Goal: Task Accomplishment & Management: Manage account settings

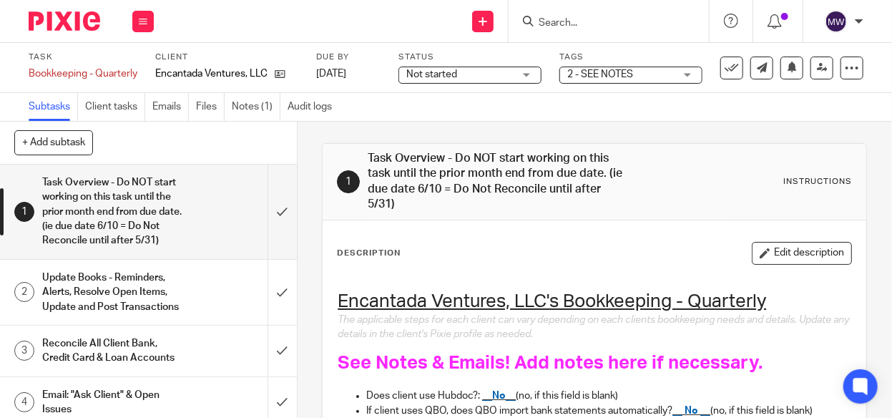
click at [154, 21] on div "Work Email Clients Team Reports Settings" at bounding box center [143, 21] width 50 height 42
click at [135, 15] on button at bounding box center [142, 21] width 21 height 21
click at [139, 19] on icon at bounding box center [143, 21] width 9 height 9
click at [136, 66] on link "Work" at bounding box center [136, 67] width 25 height 10
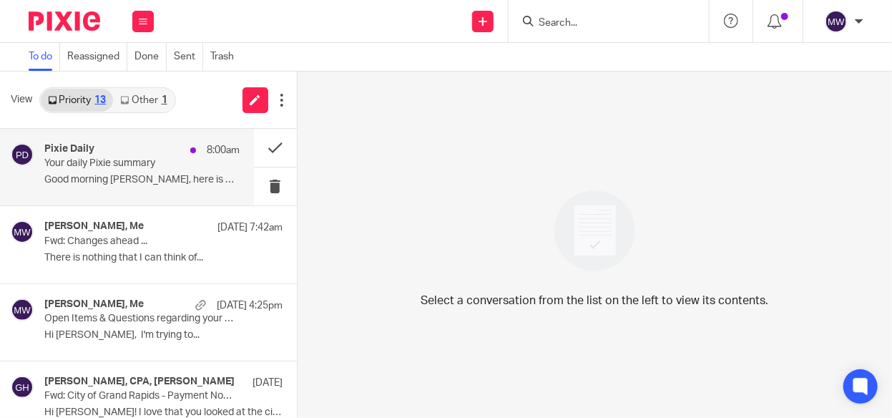
click at [64, 160] on p "Your daily Pixie summary" at bounding box center [122, 163] width 156 height 12
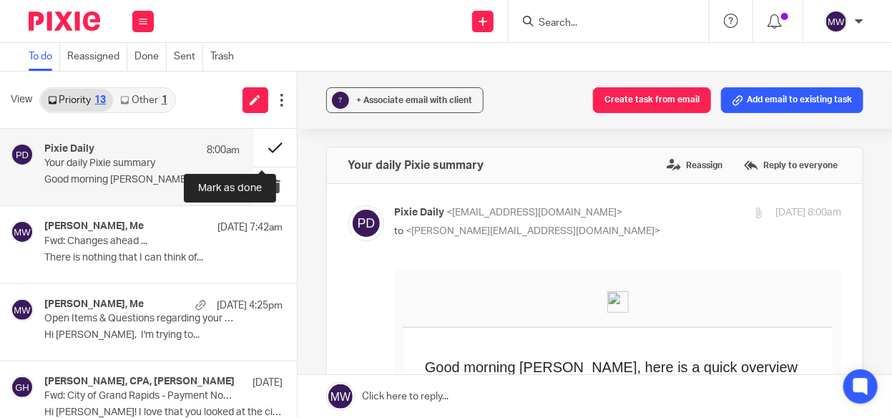
click at [267, 148] on button at bounding box center [275, 148] width 43 height 38
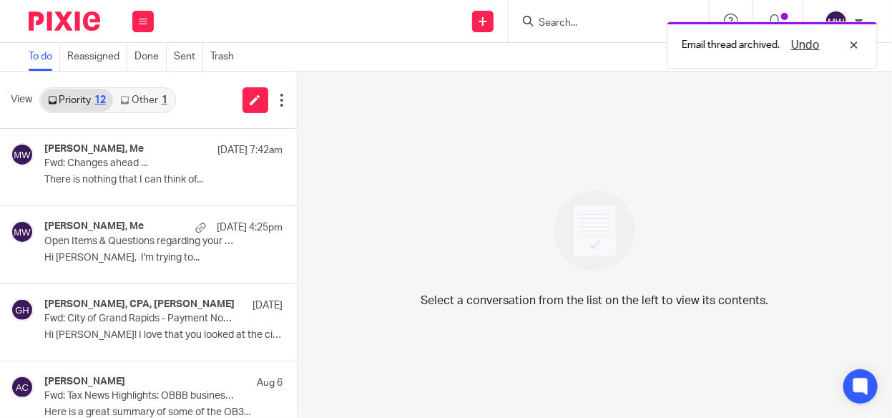
click at [160, 100] on link "Other 1" at bounding box center [143, 100] width 61 height 23
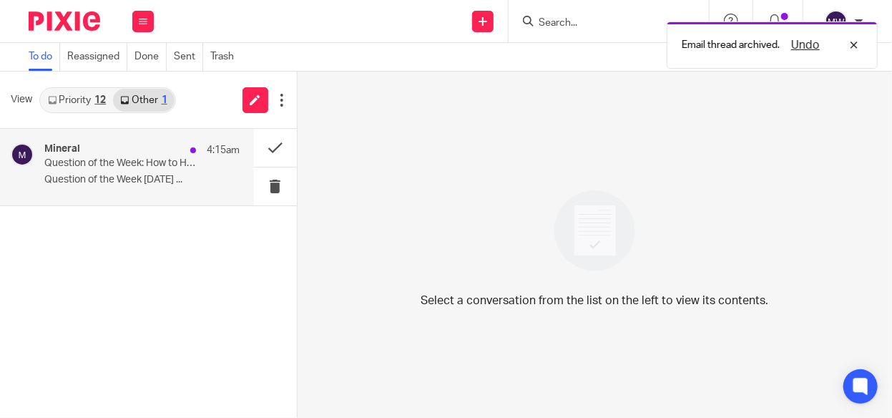
click at [85, 157] on p "Question of the Week: How to Help Employees Write Goals" at bounding box center [122, 163] width 156 height 12
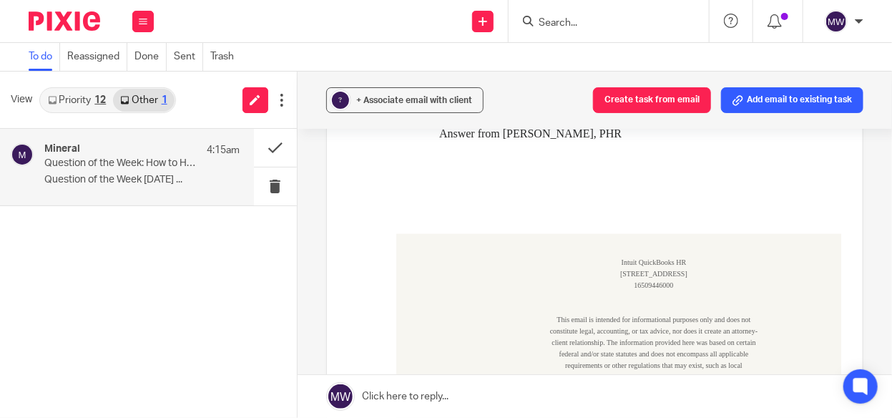
scroll to position [572, 0]
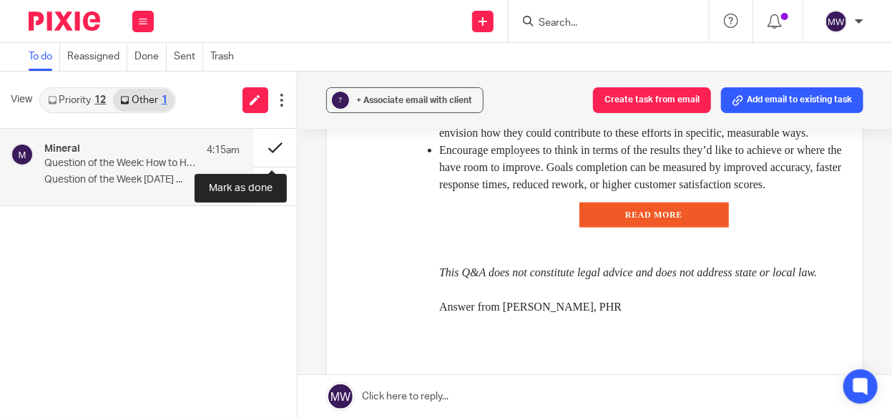
click at [268, 144] on button at bounding box center [275, 148] width 43 height 38
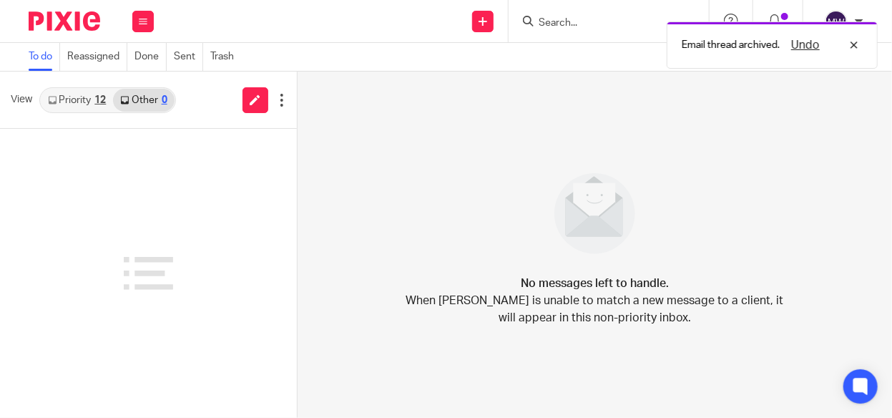
click at [70, 94] on link "Priority 12" at bounding box center [77, 100] width 72 height 23
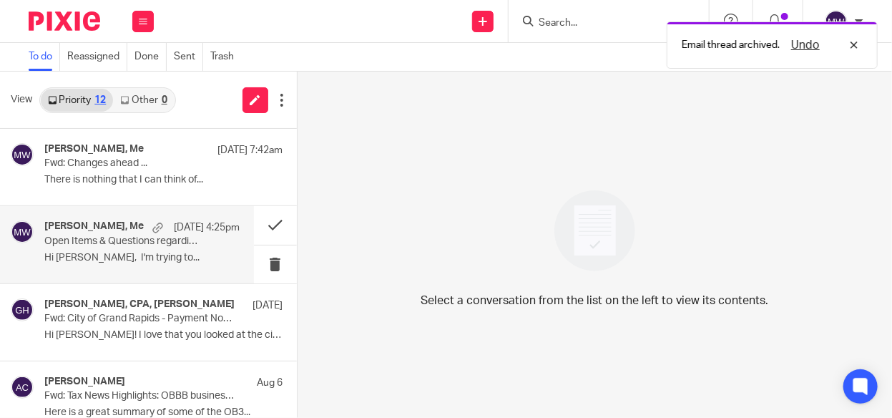
click at [153, 252] on p "Hi Melissa, I'm trying to..." at bounding box center [141, 258] width 195 height 12
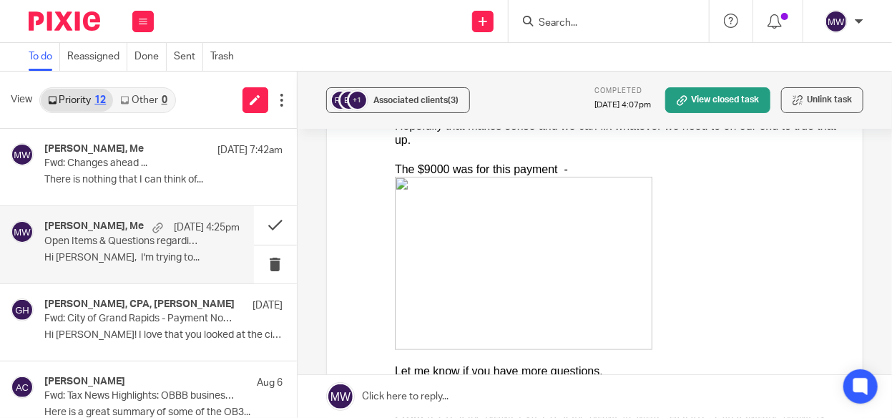
scroll to position [358, 0]
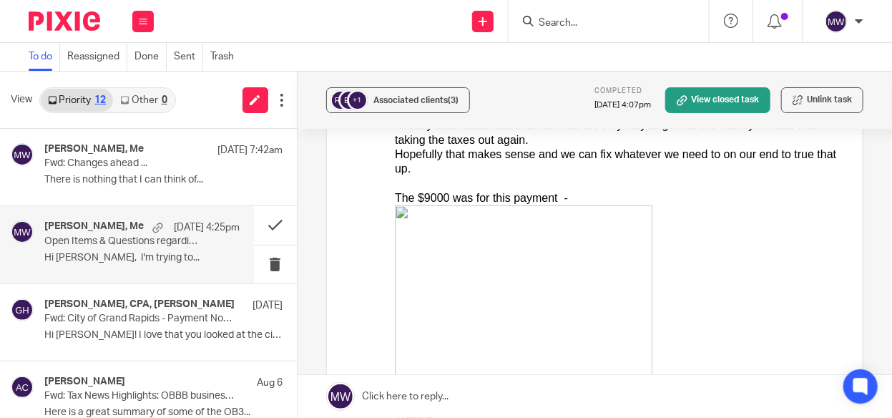
click at [659, 24] on input "Search" at bounding box center [601, 23] width 129 height 13
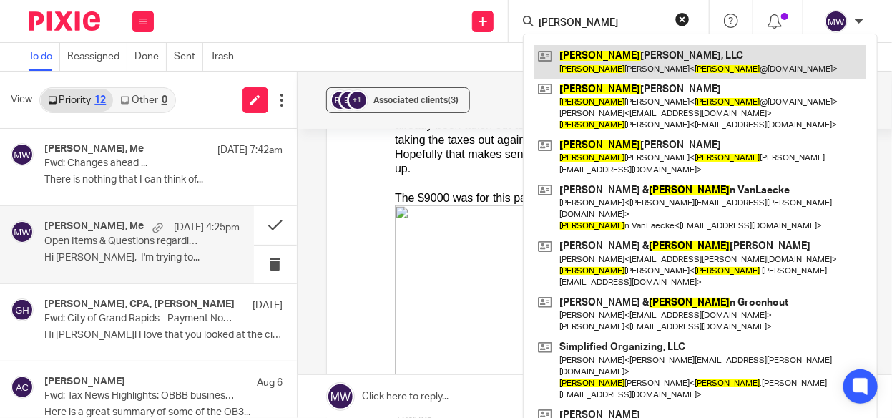
type input "kristie"
click at [629, 69] on link at bounding box center [700, 61] width 332 height 33
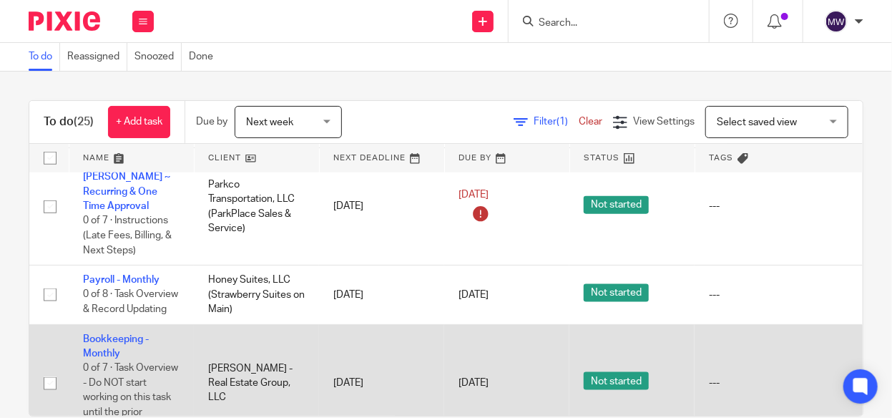
scroll to position [644, 0]
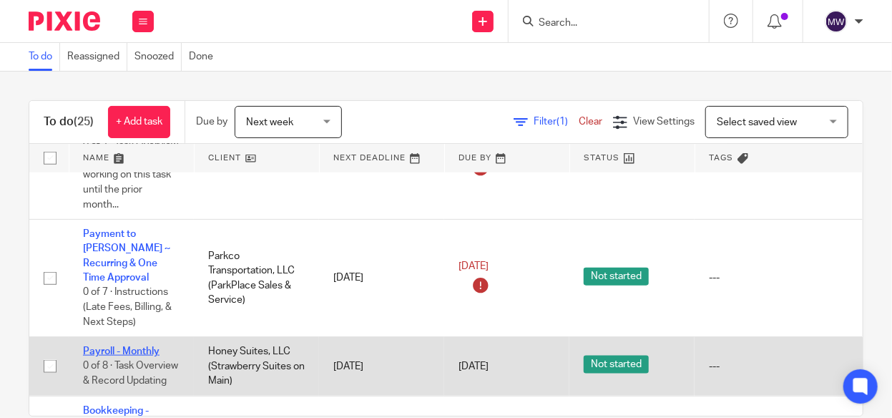
click at [134, 346] on link "Payroll - Monthly" at bounding box center [121, 351] width 77 height 10
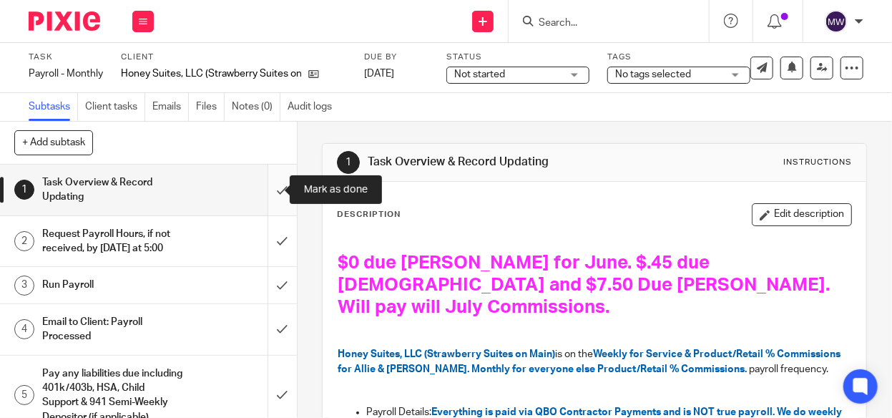
click at [271, 185] on input "submit" at bounding box center [148, 189] width 297 height 51
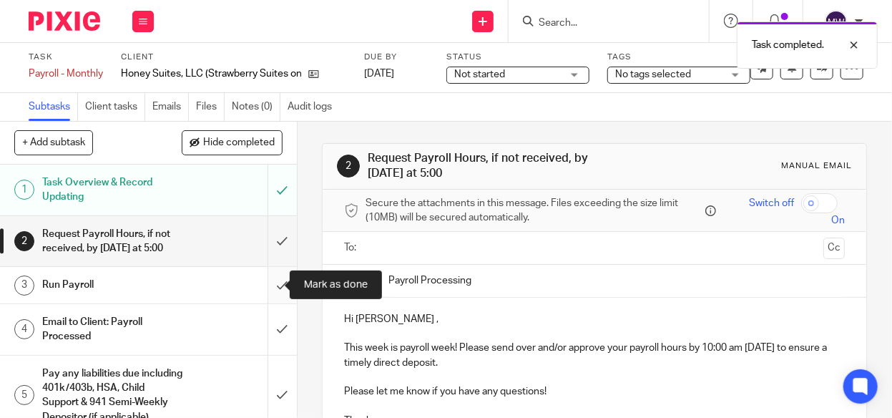
click at [267, 282] on input "submit" at bounding box center [148, 285] width 297 height 36
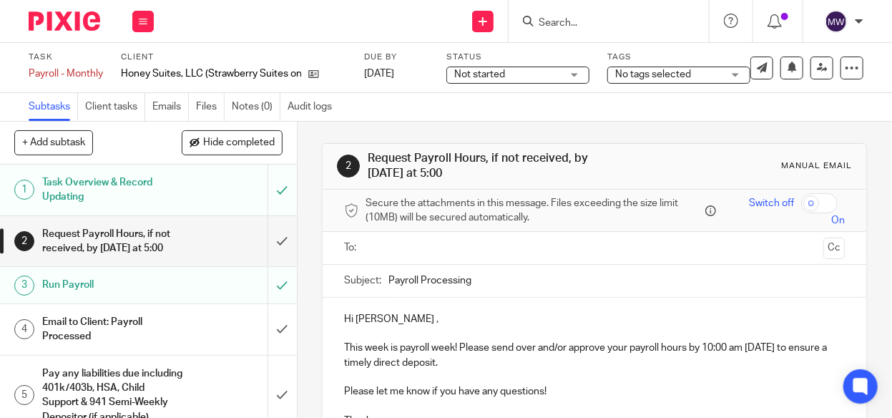
click at [86, 191] on h1 "Task Overview & Record Updating" at bounding box center [112, 190] width 141 height 36
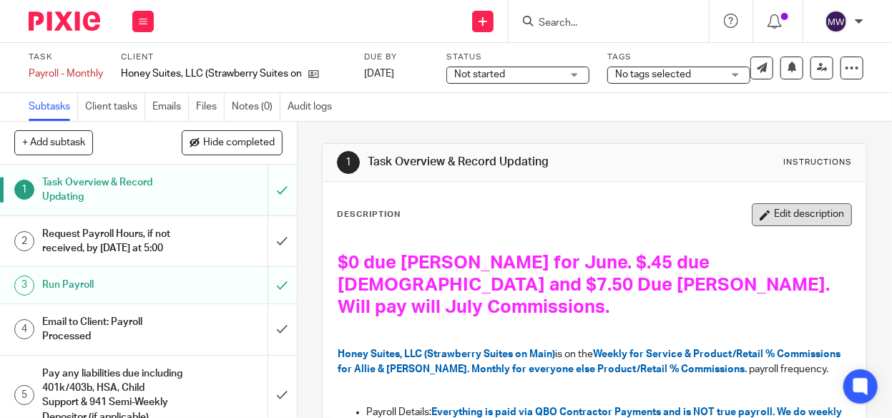
click at [755, 215] on button "Edit description" at bounding box center [802, 214] width 100 height 23
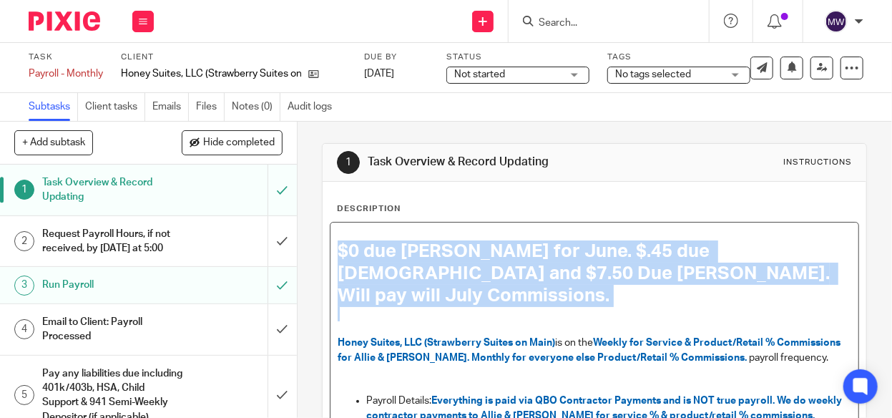
drag, startPoint x: 330, startPoint y: 250, endPoint x: 694, endPoint y: 284, distance: 366.4
copy span "$0 due Danielle for June. $.45 due Christen and $7.50 Due Julie. Will pay will …"
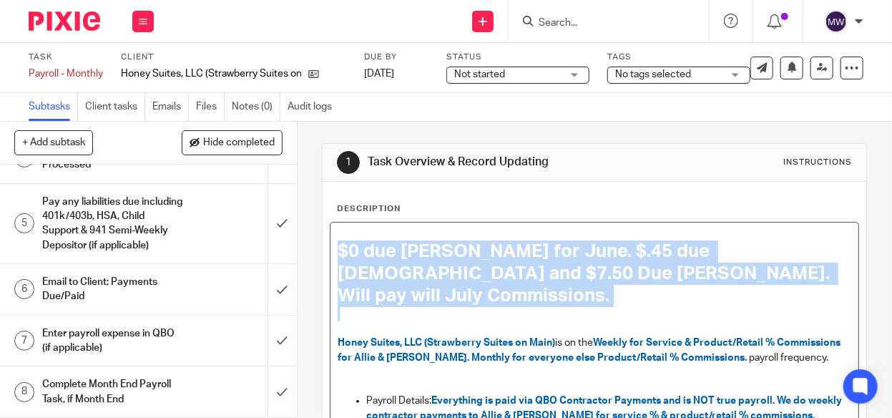
scroll to position [184, 0]
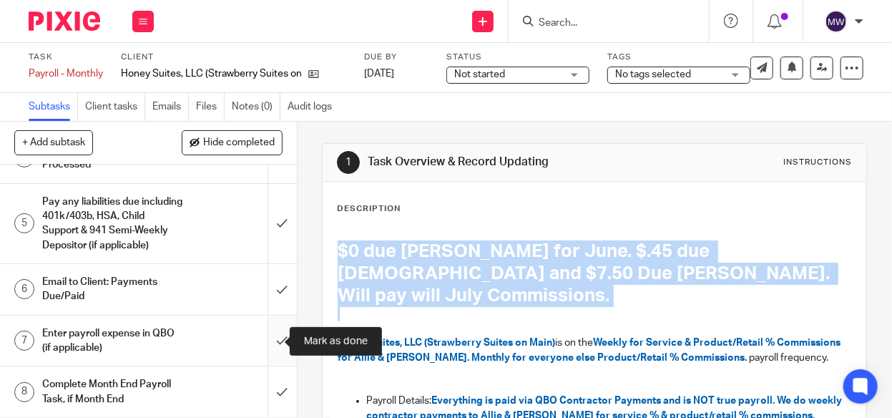
click at [273, 340] on input "submit" at bounding box center [148, 340] width 297 height 51
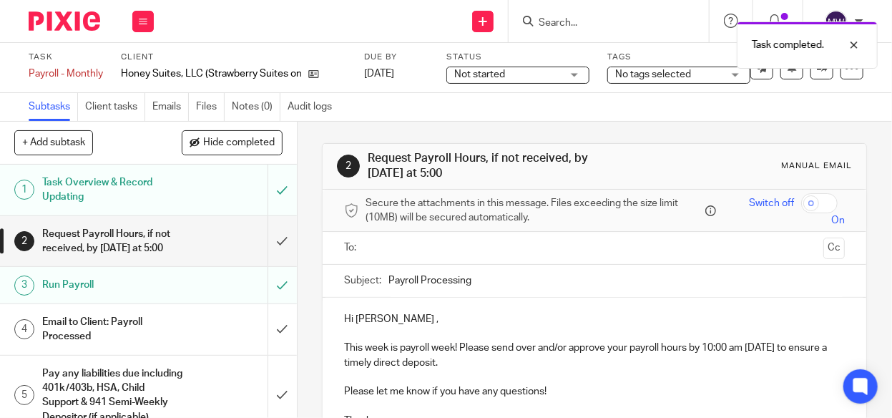
scroll to position [184, 0]
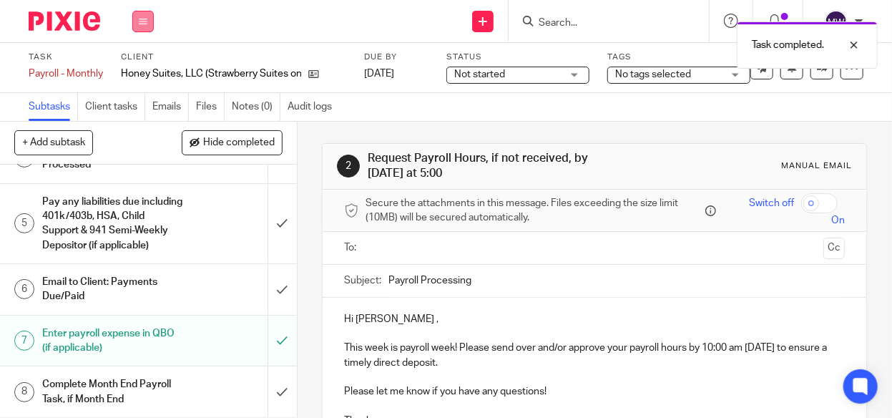
click at [145, 22] on icon at bounding box center [143, 21] width 9 height 9
click at [129, 63] on link "Work" at bounding box center [136, 67] width 25 height 10
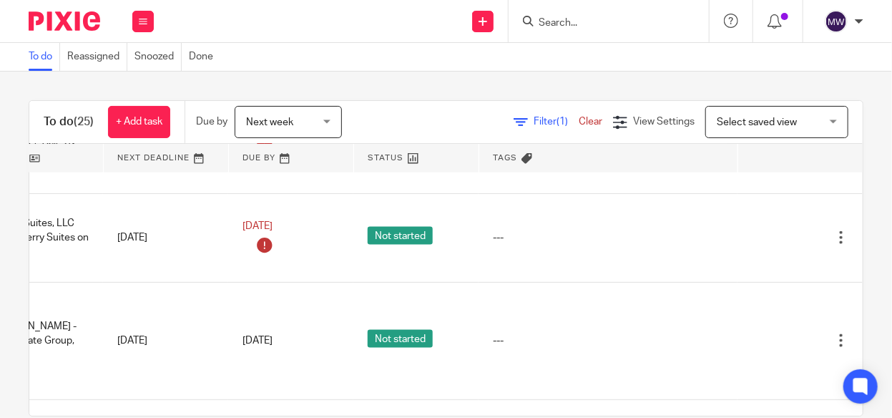
scroll to position [787, 247]
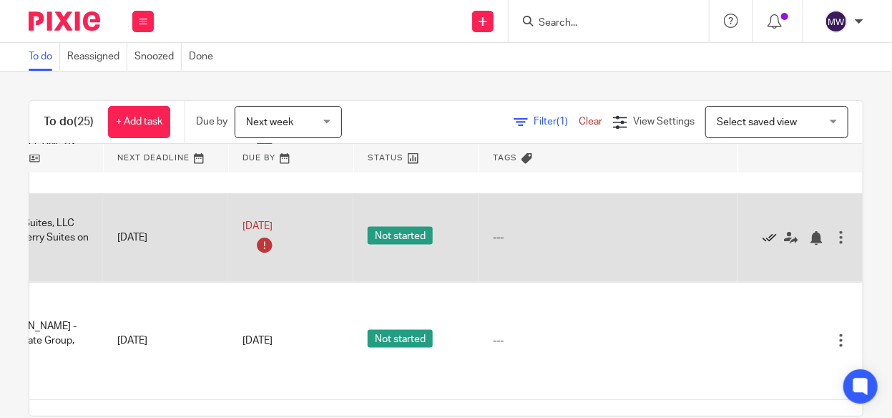
click at [762, 231] on icon at bounding box center [769, 238] width 14 height 14
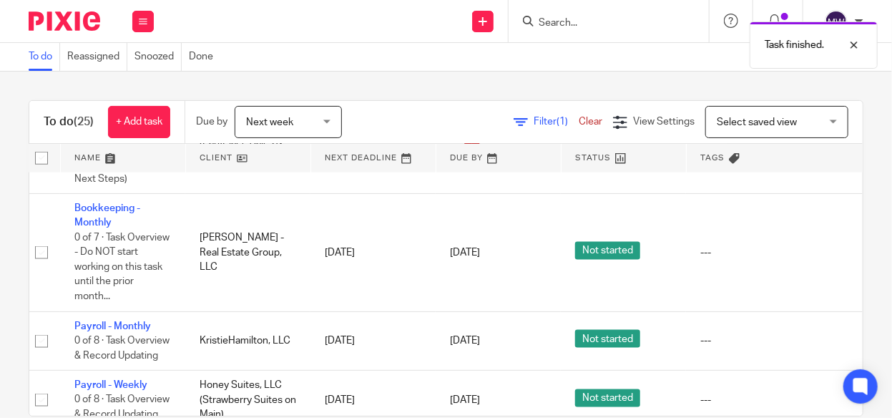
scroll to position [787, 0]
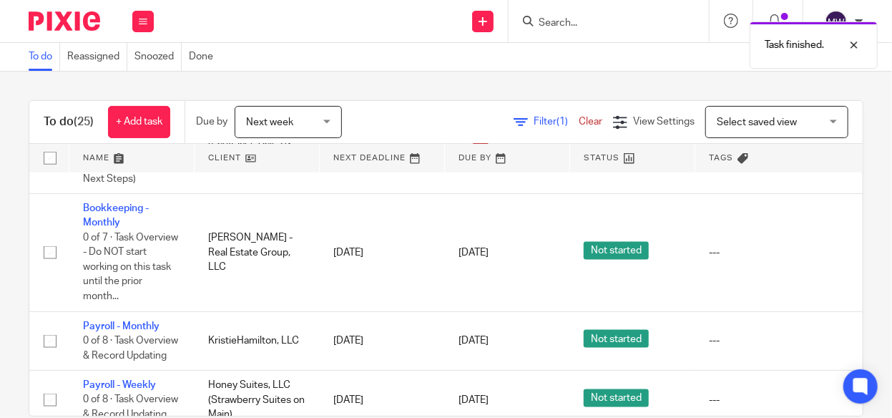
click at [340, 125] on div "Next week Next week" at bounding box center [288, 122] width 107 height 32
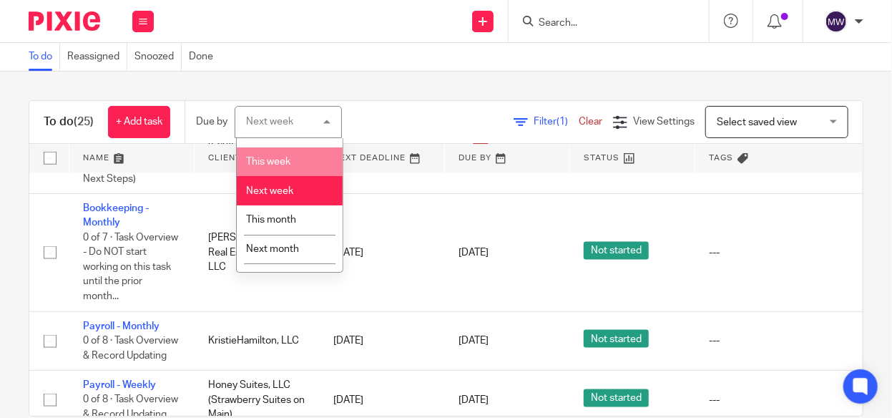
scroll to position [70, 0]
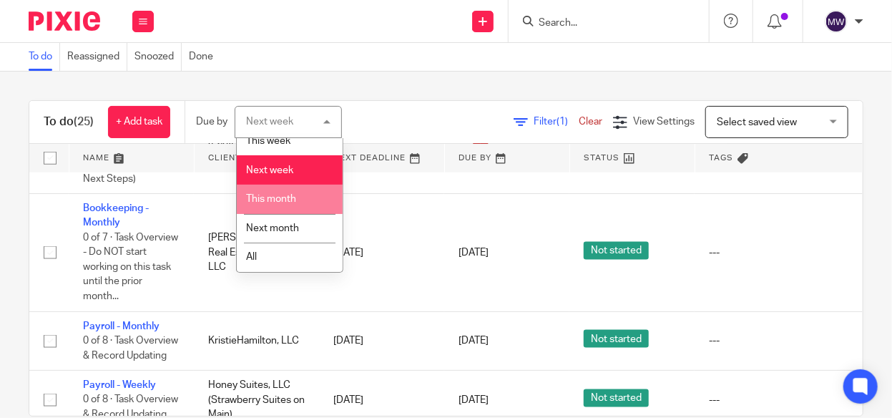
click at [298, 193] on li "This month" at bounding box center [290, 199] width 106 height 29
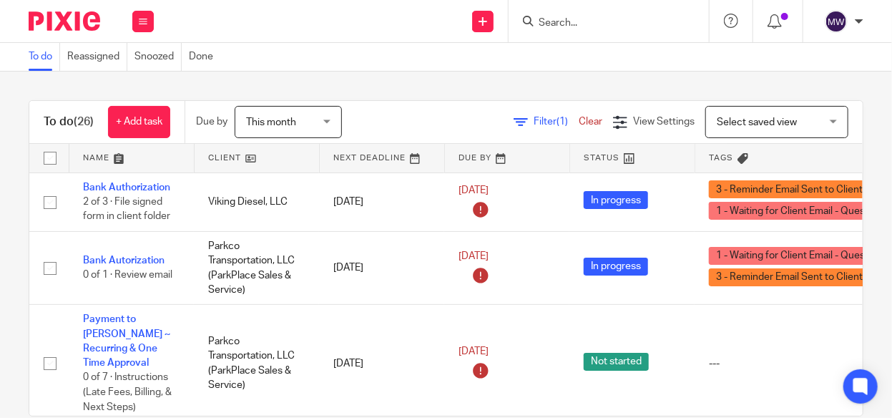
click at [322, 128] on span "This month" at bounding box center [284, 122] width 76 height 30
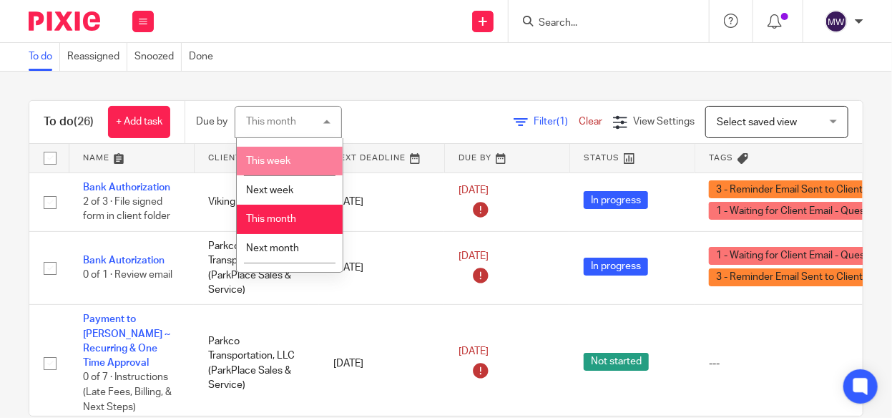
scroll to position [70, 0]
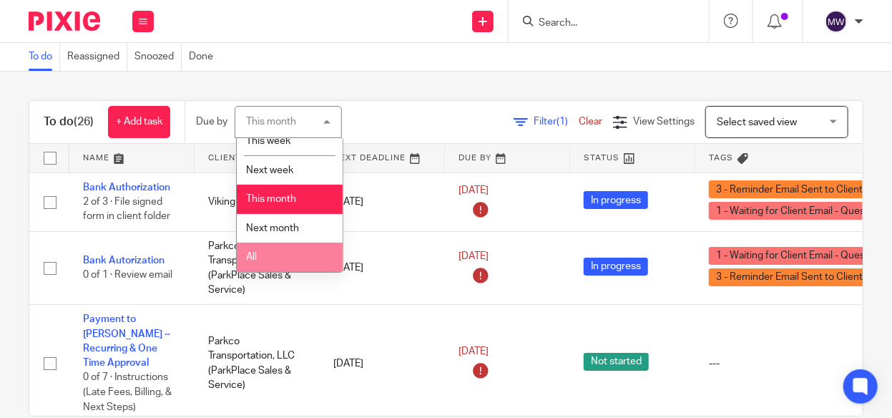
click at [288, 258] on li "All" at bounding box center [290, 256] width 106 height 29
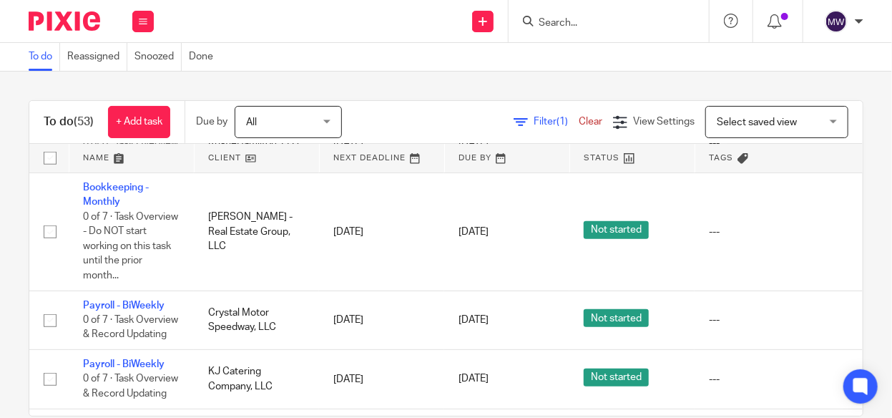
scroll to position [2575, 0]
click at [134, 75] on link "Payroll - Monthly" at bounding box center [121, 70] width 77 height 10
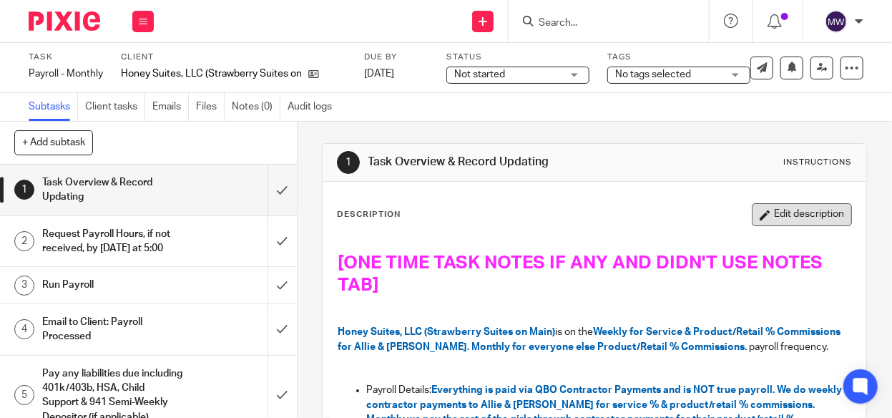
click at [759, 220] on button "Edit description" at bounding box center [802, 214] width 100 height 23
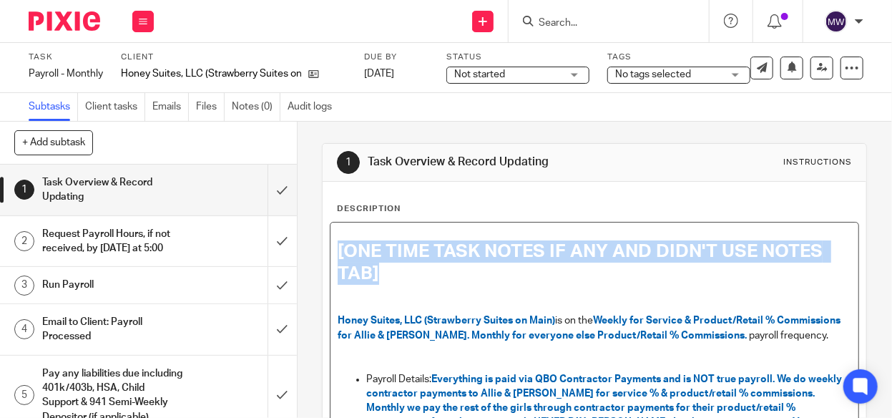
drag, startPoint x: 335, startPoint y: 247, endPoint x: 405, endPoint y: 270, distance: 74.0
click at [405, 270] on h1 "[ONE TIME TASK NOTES IF ANY AND DIDN'T USE NOTES TAB]" at bounding box center [595, 262] width 514 height 44
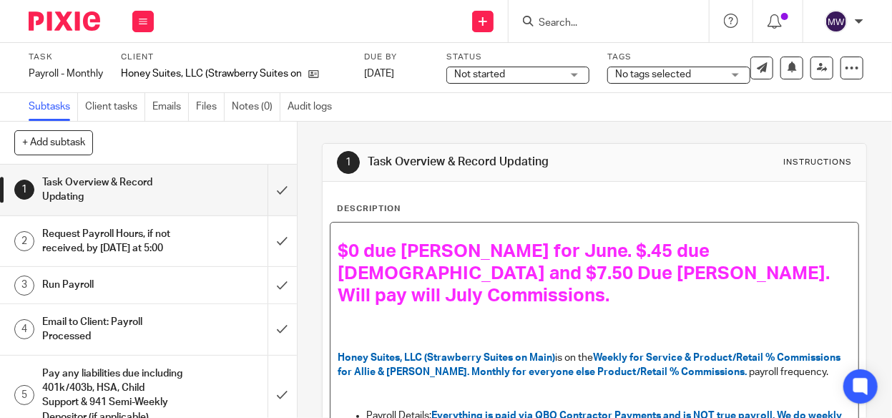
click at [544, 249] on span "$0 due Danielle for June. $.45 due Christen and $7.50 Due Julie. Will pay will …" at bounding box center [586, 273] width 496 height 63
drag, startPoint x: 353, startPoint y: 247, endPoint x: 381, endPoint y: 249, distance: 27.9
click at [354, 246] on span "$0 due Danielle for June. $.45 due Christen and $7.50 Due Julie. Will pay will …" at bounding box center [586, 273] width 496 height 63
click at [725, 250] on span "$4.05 due Danielle for July. $.45 due Christen and $7.50 Due Julie. Will pay wi…" at bounding box center [586, 273] width 496 height 63
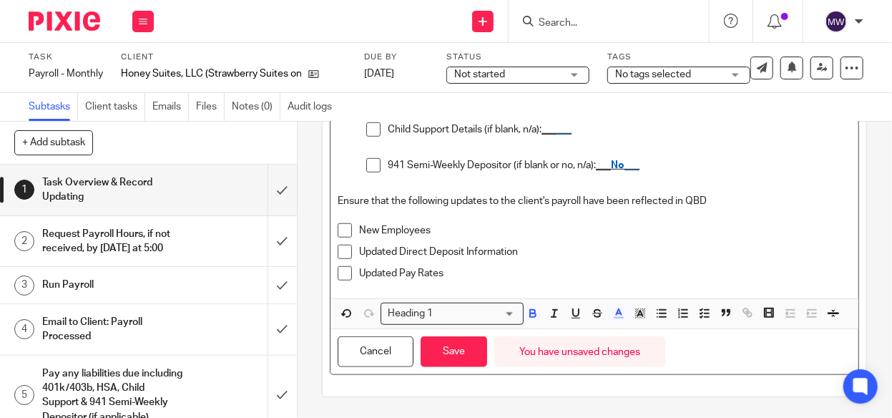
scroll to position [456, 0]
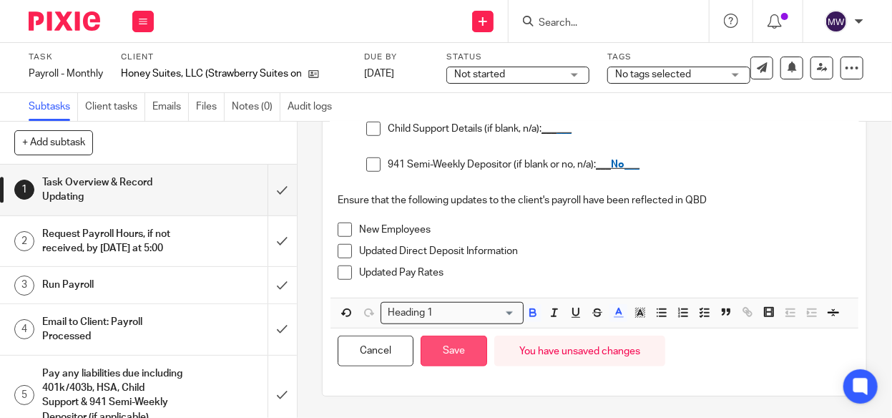
click at [448, 352] on button "Save" at bounding box center [454, 350] width 67 height 31
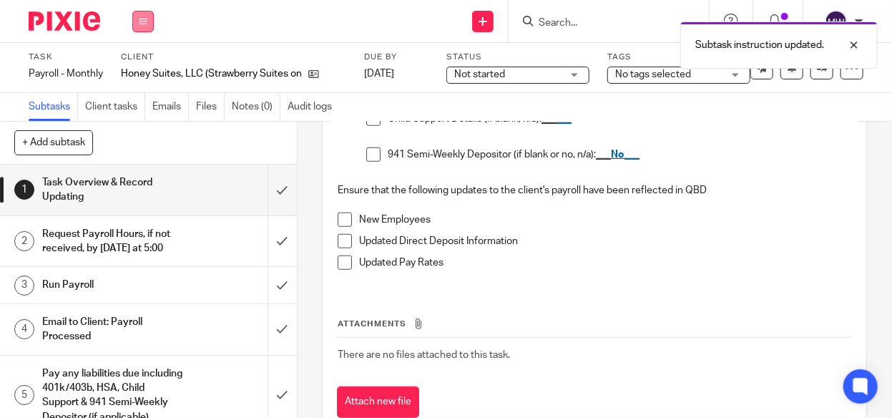
click at [143, 20] on icon at bounding box center [143, 21] width 9 height 9
click at [126, 62] on link "Work" at bounding box center [136, 67] width 25 height 10
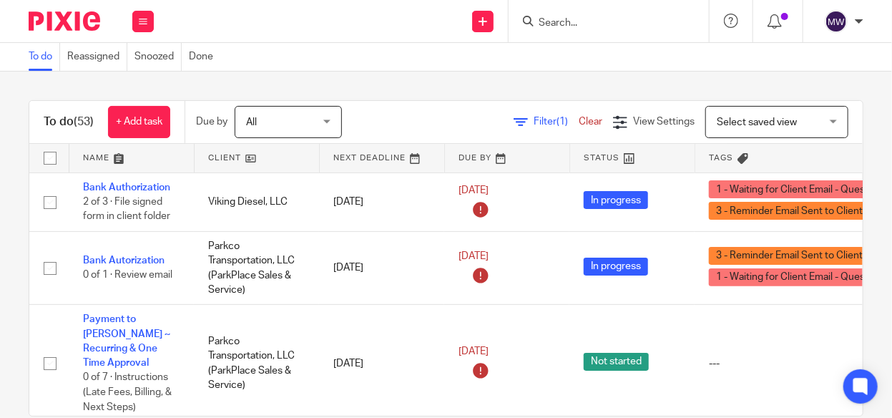
click at [295, 129] on span "All" at bounding box center [284, 122] width 76 height 30
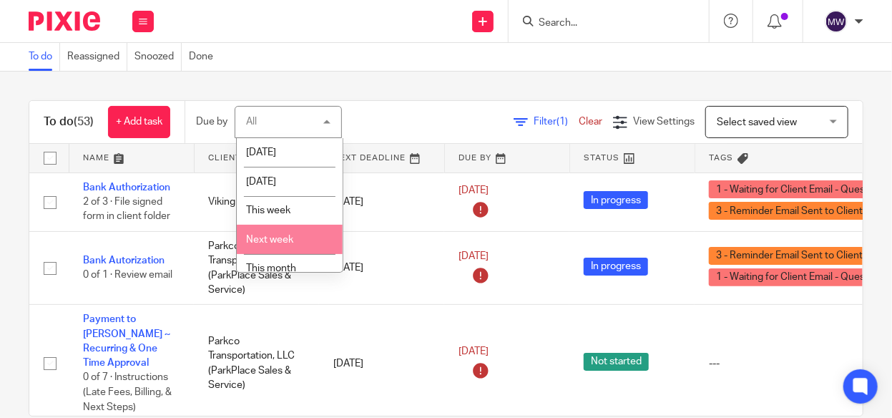
click at [274, 246] on li "Next week" at bounding box center [290, 239] width 106 height 29
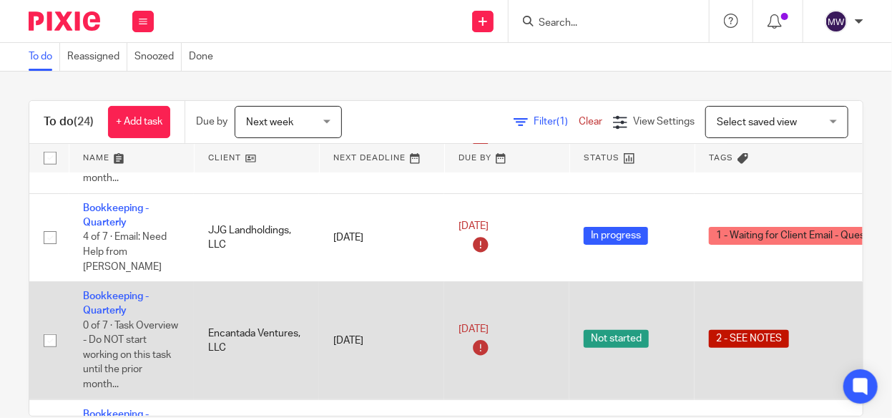
scroll to position [358, 0]
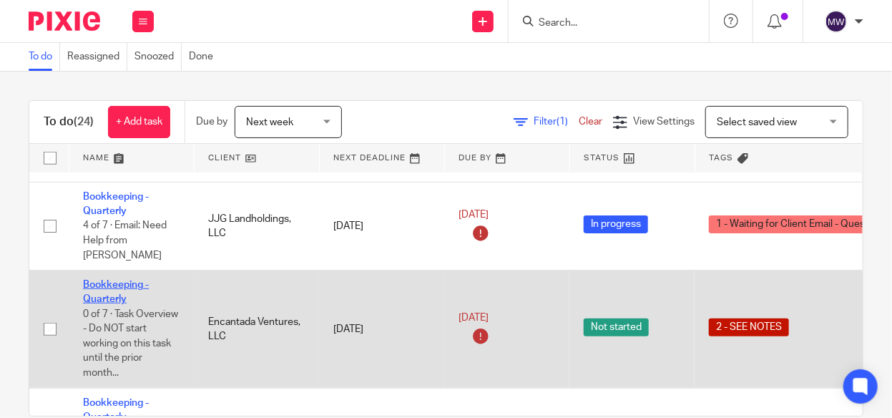
click at [107, 280] on link "Bookkeeping - Quarterly" at bounding box center [116, 292] width 66 height 24
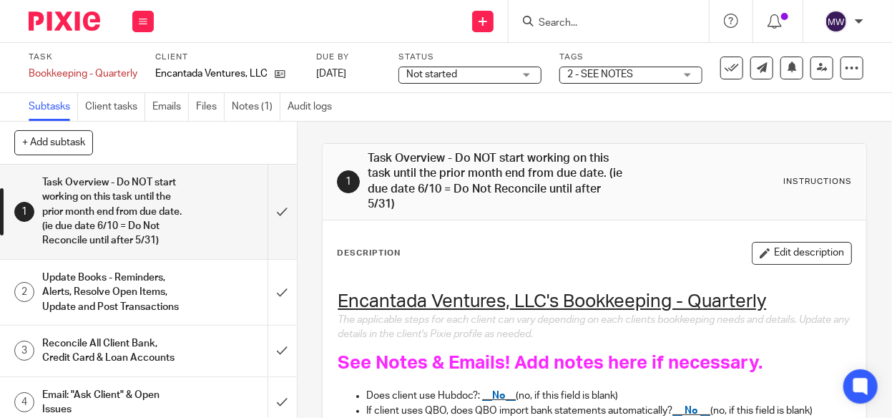
click at [533, 76] on div "Not started Not started" at bounding box center [469, 75] width 143 height 17
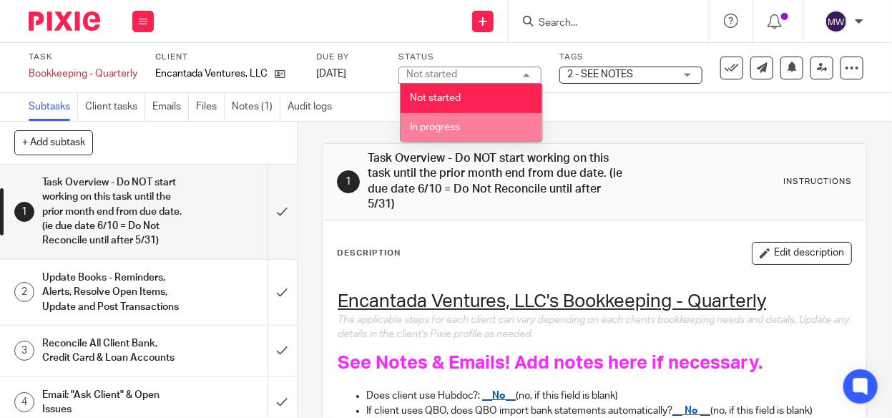
click at [442, 126] on span "In progress" at bounding box center [435, 127] width 50 height 10
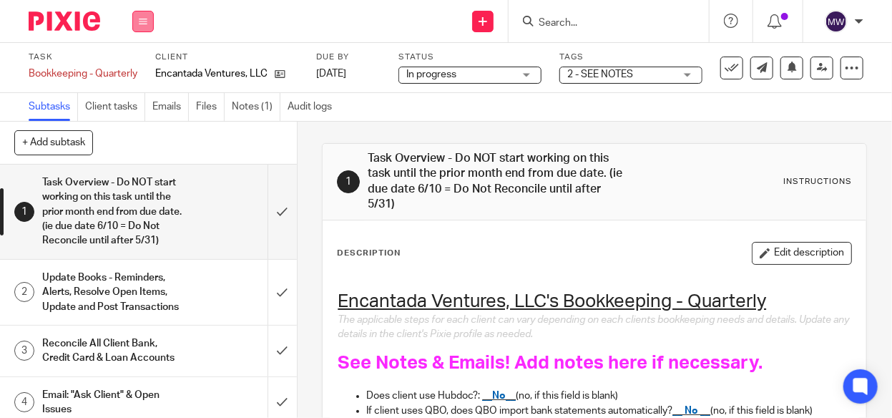
click at [139, 14] on button at bounding box center [142, 21] width 21 height 21
click at [139, 64] on link "Work" at bounding box center [136, 67] width 25 height 10
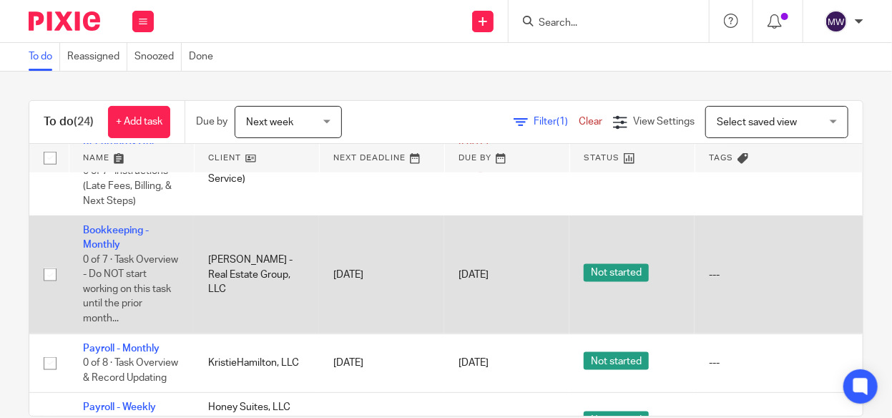
scroll to position [787, 0]
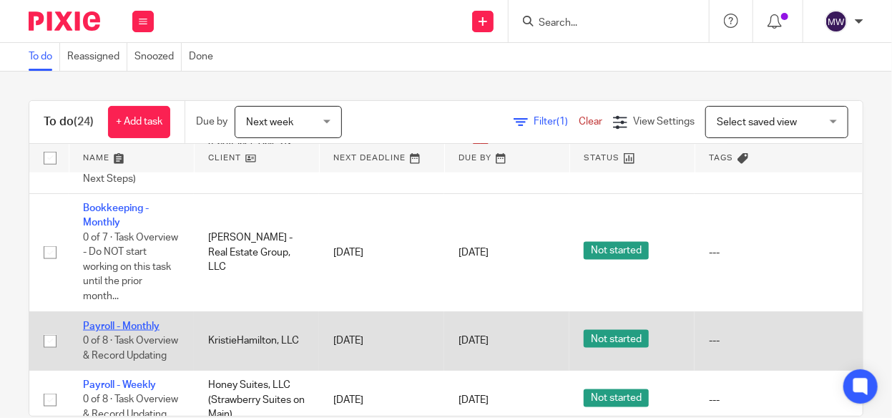
click at [137, 321] on link "Payroll - Monthly" at bounding box center [121, 326] width 77 height 10
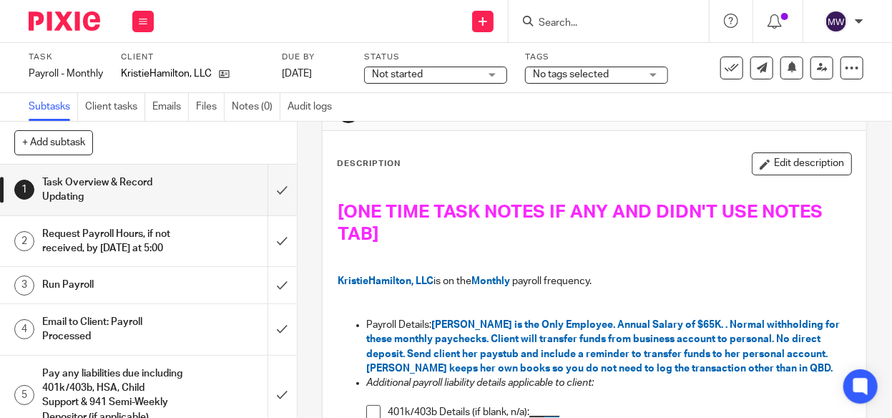
scroll to position [72, 0]
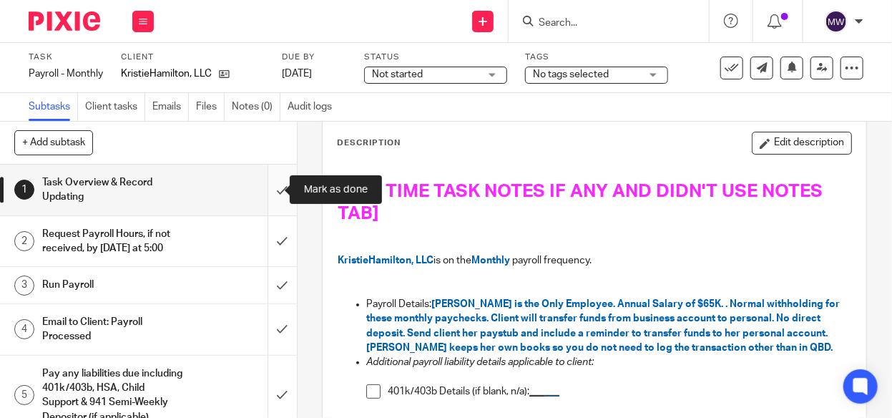
click at [260, 188] on input "submit" at bounding box center [148, 189] width 297 height 51
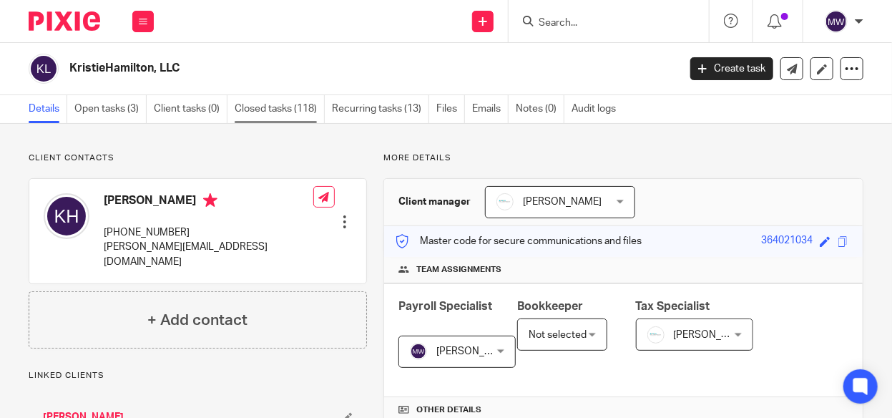
click at [256, 107] on link "Closed tasks (118)" at bounding box center [280, 109] width 90 height 28
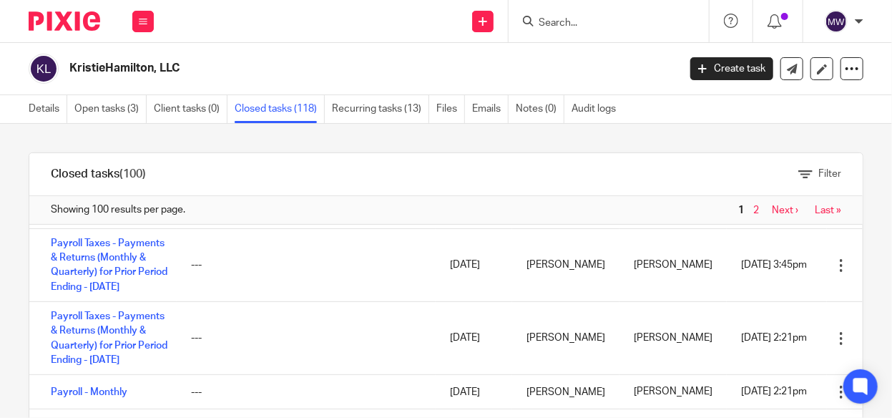
scroll to position [215, 0]
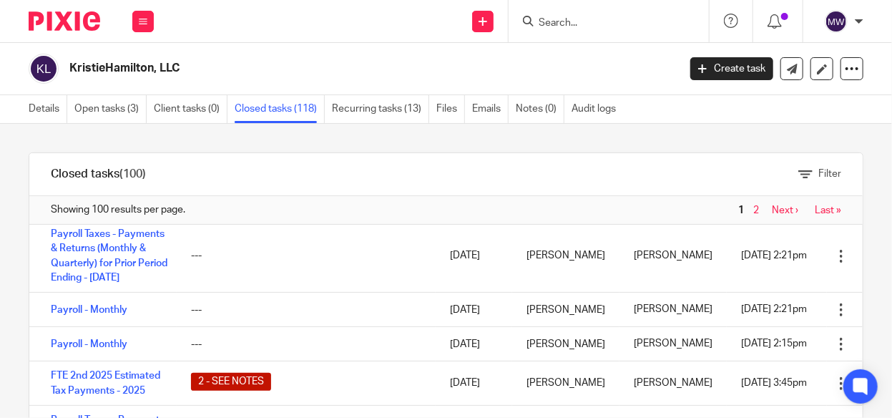
click at [65, 134] on link "Payroll - Monthly" at bounding box center [89, 129] width 77 height 10
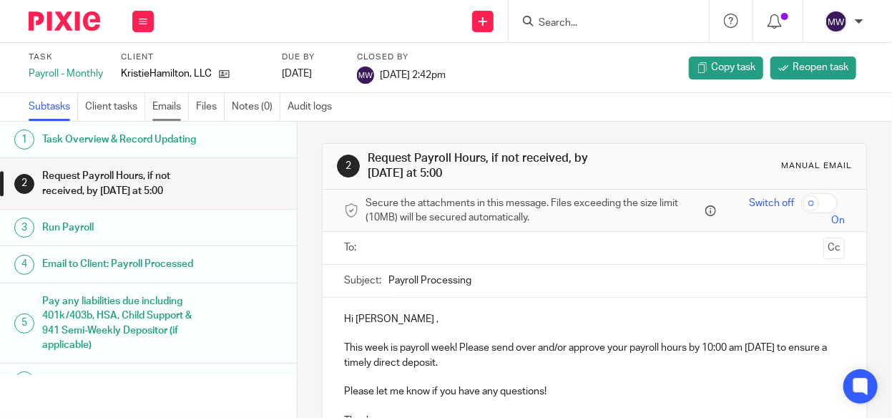
click at [154, 102] on link "Emails" at bounding box center [170, 107] width 36 height 28
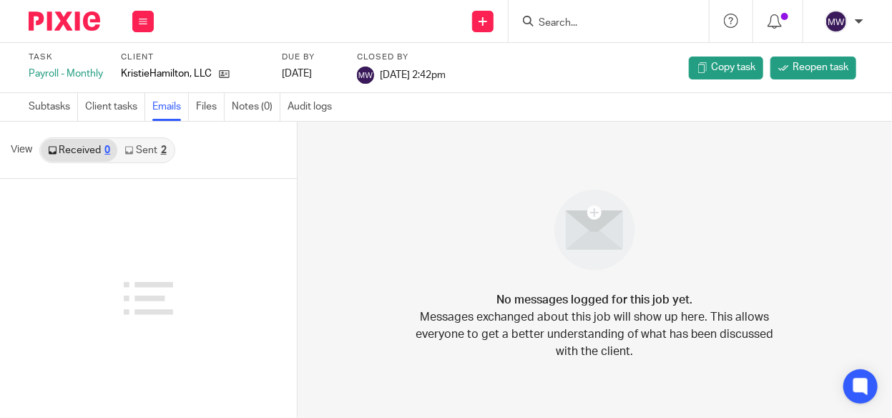
click at [144, 148] on link "Sent 2" at bounding box center [145, 150] width 56 height 23
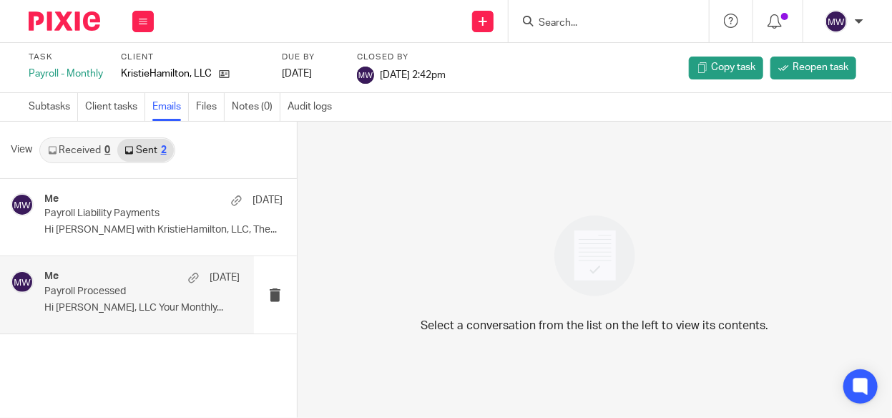
click at [92, 286] on p "Payroll Processed" at bounding box center [122, 291] width 156 height 12
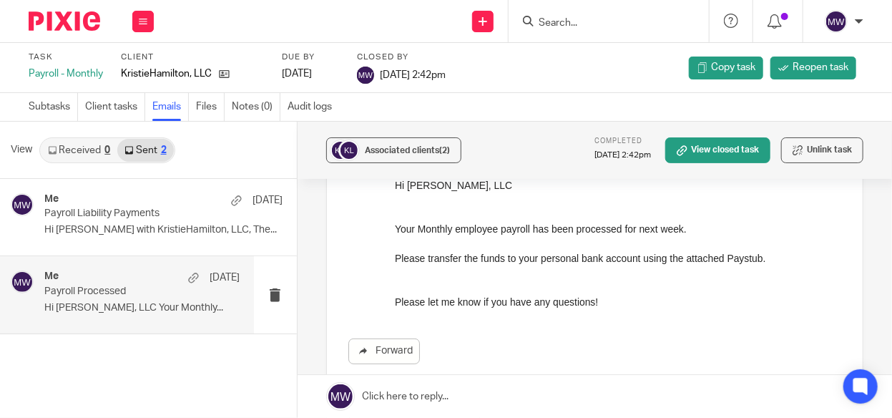
scroll to position [72, 0]
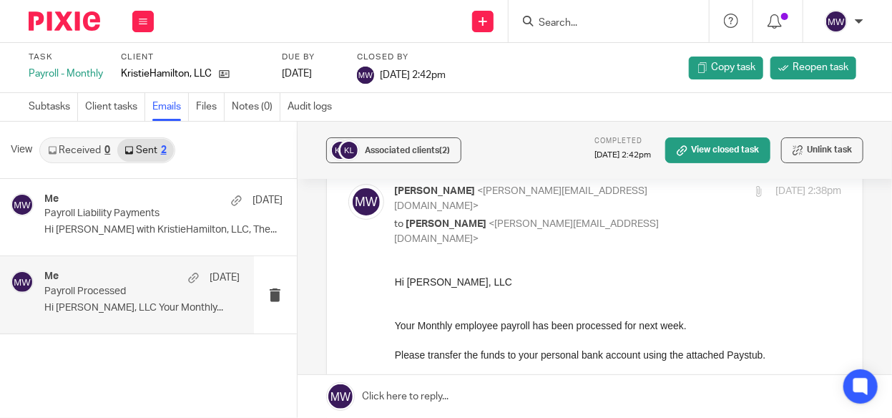
drag, startPoint x: 782, startPoint y: 528, endPoint x: 534, endPoint y: 282, distance: 350.0
click at [411, 287] on p "Hi Kristie Hamilton, LLC" at bounding box center [617, 282] width 446 height 14
click at [385, 275] on div "Forward Attachments 71625 paystub .pdf" at bounding box center [594, 409] width 493 height 268
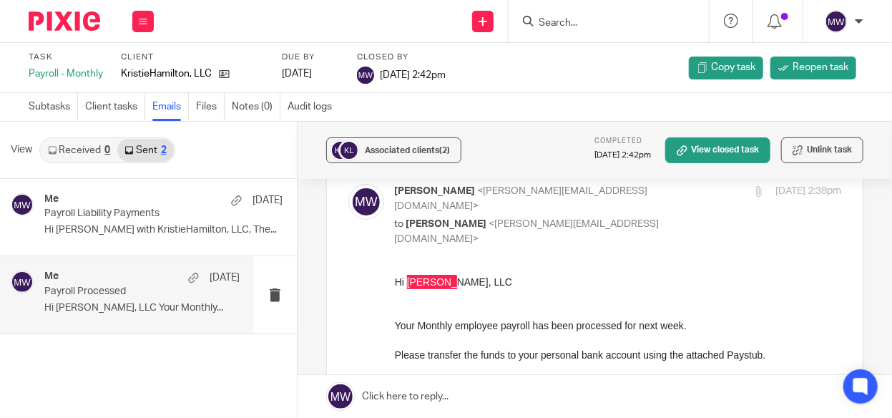
click at [380, 275] on div "Forward Attachments 71625 paystub .pdf" at bounding box center [594, 409] width 493 height 268
drag, startPoint x: 782, startPoint y: 527, endPoint x: 487, endPoint y: 283, distance: 382.5
click at [415, 284] on p "Hi Kristie Hamilton, LLC" at bounding box center [617, 282] width 446 height 14
click at [395, 285] on p "Hi Kristie Hamilton, LLC" at bounding box center [617, 282] width 446 height 14
click at [394, 285] on p "Hi Kristie Hamilton, LLC" at bounding box center [617, 282] width 446 height 14
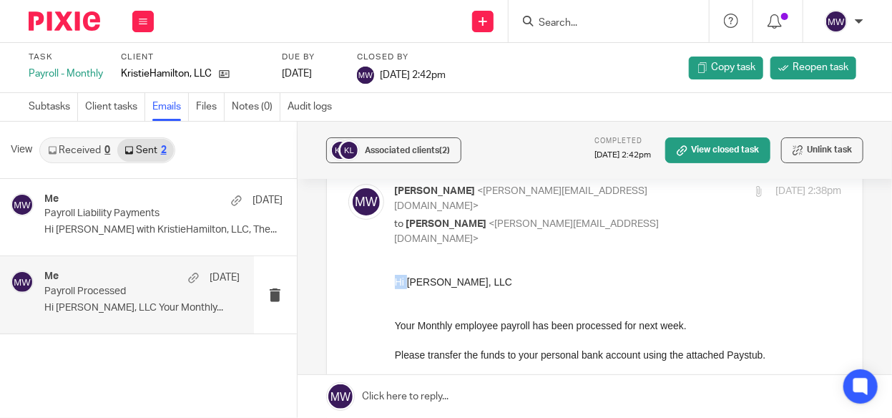
click at [394, 285] on p "Hi Kristie Hamilton, LLC" at bounding box center [617, 282] width 446 height 14
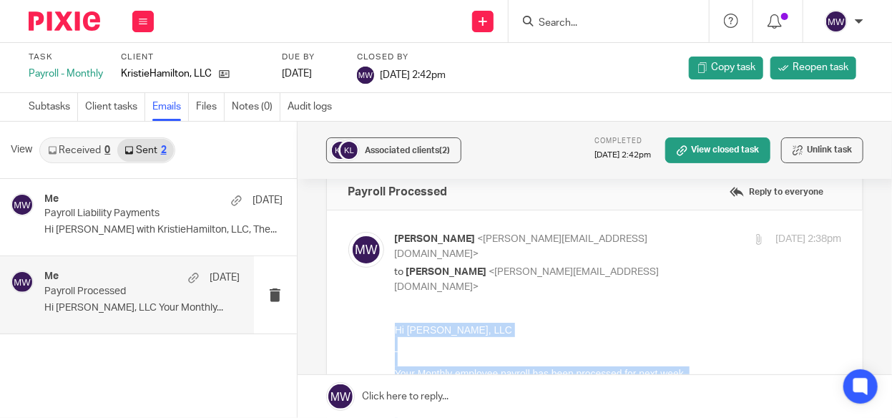
scroll to position [0, 0]
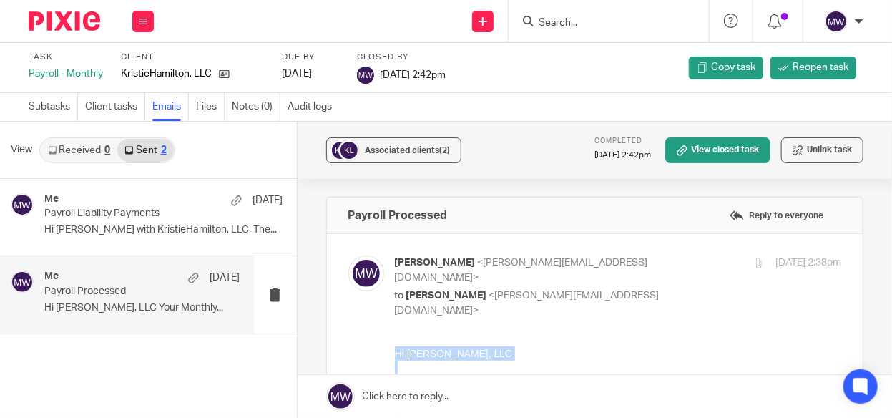
drag, startPoint x: 606, startPoint y: 474, endPoint x: 355, endPoint y: 203, distance: 369.5
click html "Hi Kristie Hamilton, LLC Your Monthly employee payroll has been processed for n…"
copy div "Hi Kristie Hamilton, LLC Your Monthly employee payroll has been processed for n…"
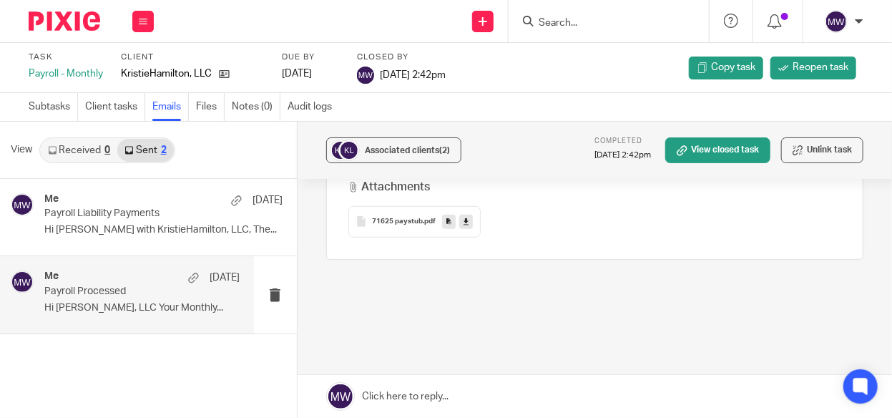
scroll to position [388, 0]
click at [142, 21] on icon at bounding box center [143, 21] width 9 height 9
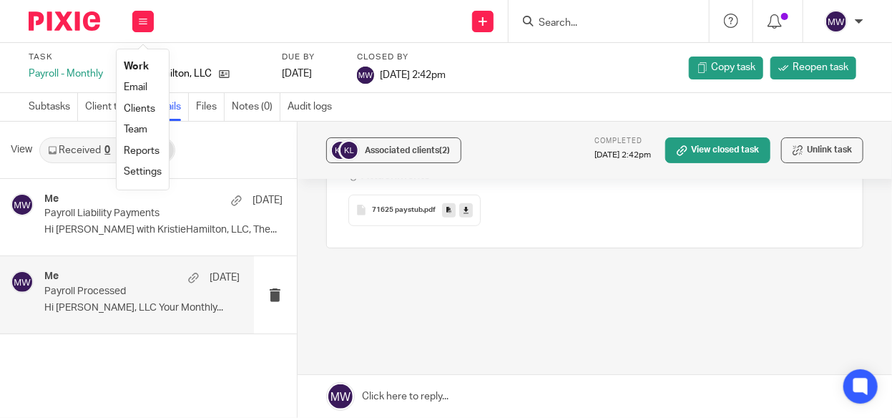
click at [136, 84] on link "Email" at bounding box center [136, 87] width 24 height 10
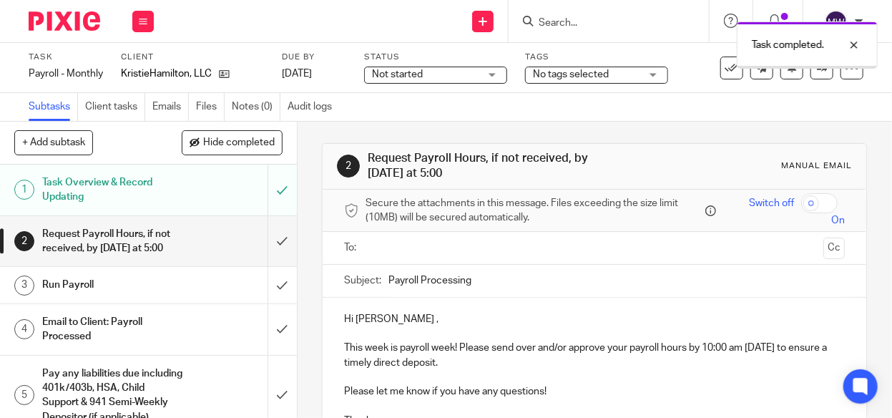
click at [271, 280] on input "submit" at bounding box center [148, 285] width 297 height 36
click at [194, 333] on div "Email to Client: Payroll Processed" at bounding box center [147, 329] width 211 height 36
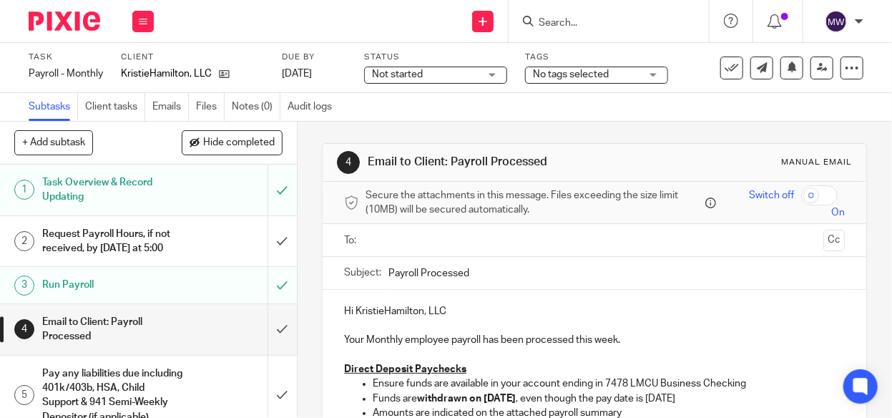
click at [405, 246] on input "text" at bounding box center [593, 240] width 447 height 16
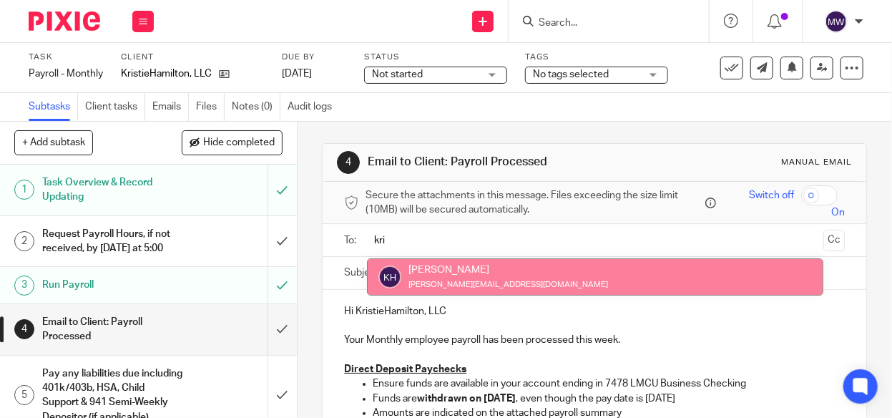
type input "kri"
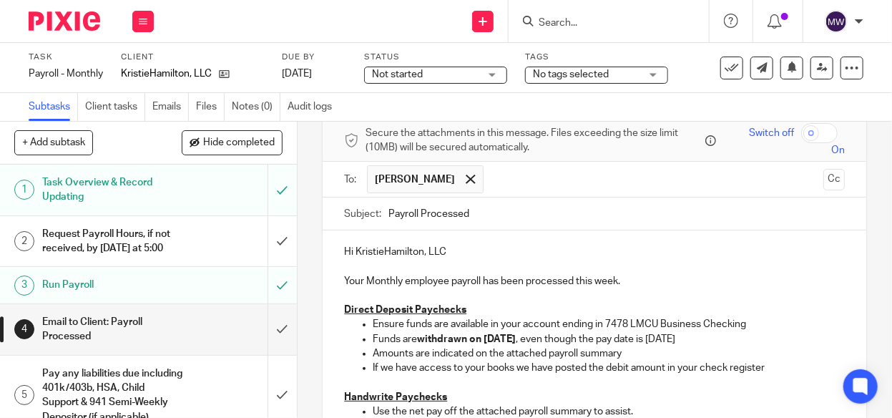
scroll to position [143, 0]
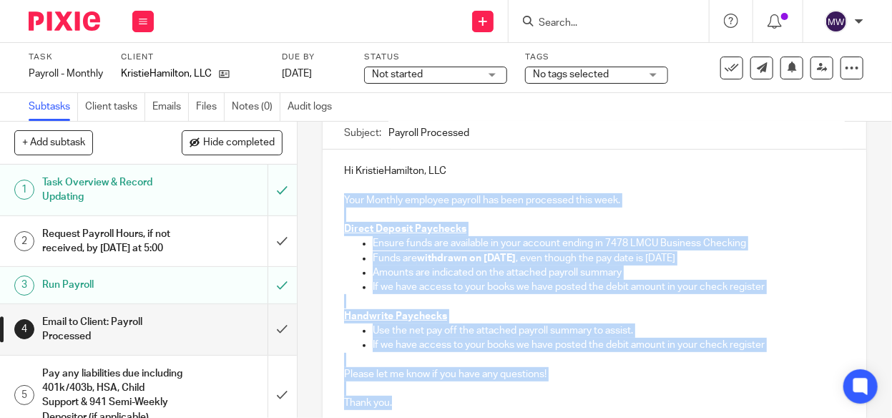
drag, startPoint x: 336, startPoint y: 195, endPoint x: 637, endPoint y: 397, distance: 362.8
click at [637, 397] on div "Hi [PERSON_NAME], LLC Your Monthly employee payroll has been processed this wee…" at bounding box center [595, 285] width 544 height 272
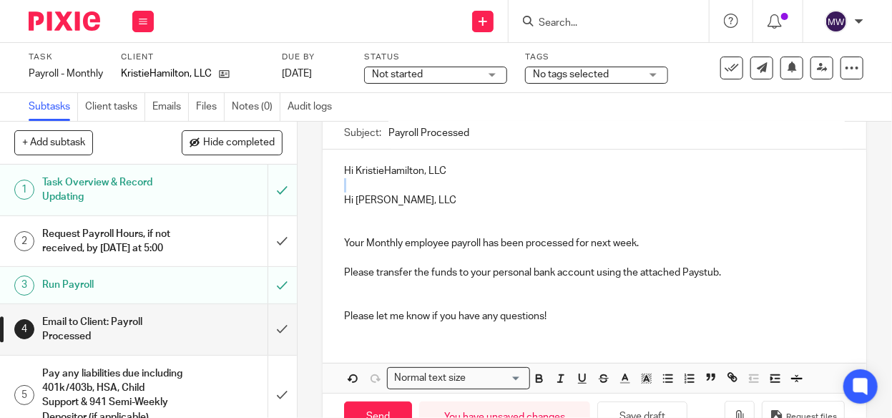
drag, startPoint x: 450, startPoint y: 170, endPoint x: 303, endPoint y: 177, distance: 147.5
click at [303, 177] on div "4 Email to Client: Payroll Processed Manual email Secure the attachments in thi…" at bounding box center [595, 270] width 594 height 296
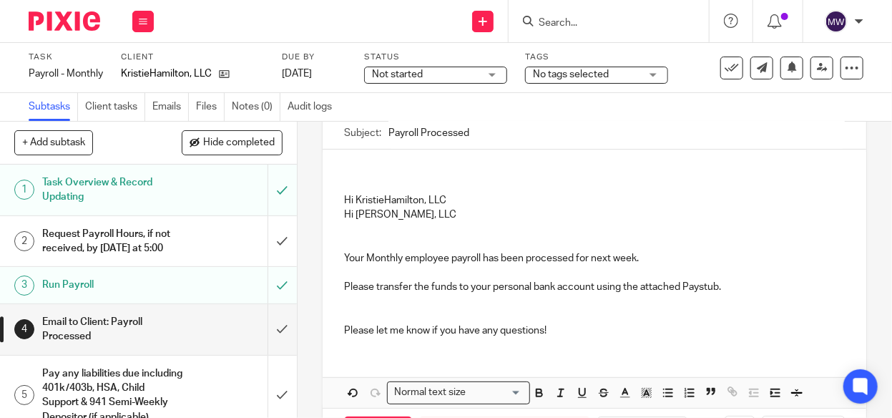
click at [448, 203] on div "Hi KristieHamilton, LLC Hi [PERSON_NAME], LLC Your Monthly employee payroll has…" at bounding box center [595, 248] width 544 height 199
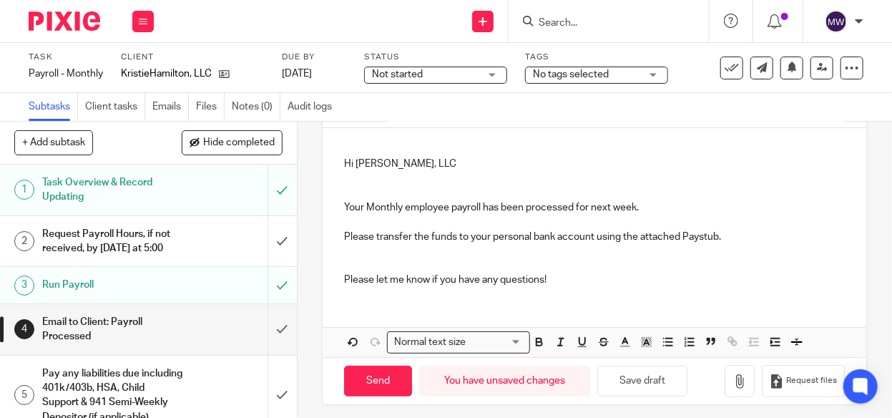
scroll to position [170, 0]
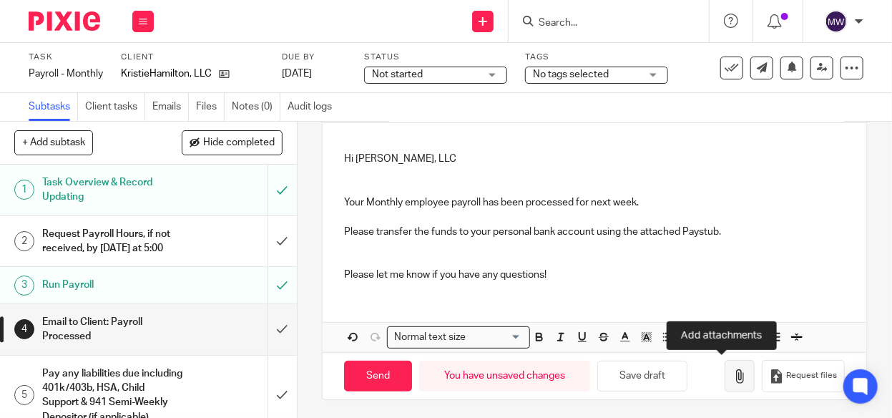
click at [725, 365] on button "button" at bounding box center [740, 376] width 30 height 32
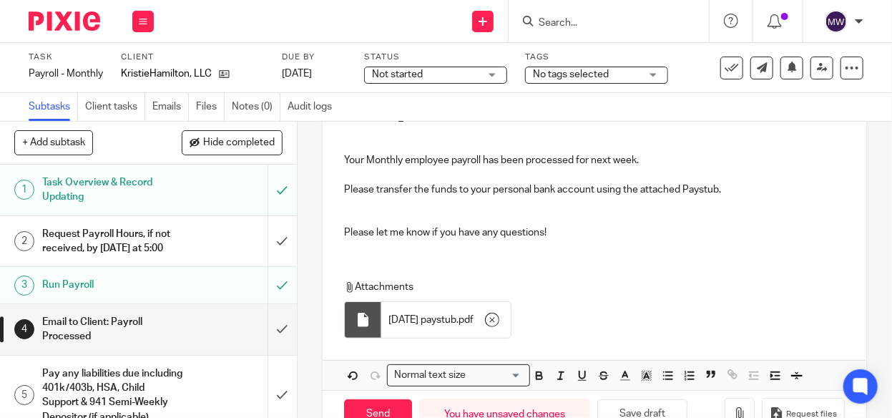
scroll to position [249, 0]
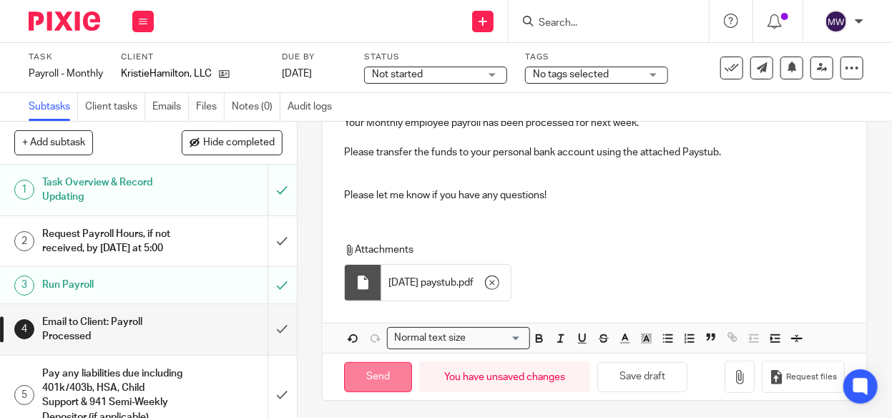
click at [393, 362] on input "Send" at bounding box center [378, 377] width 68 height 31
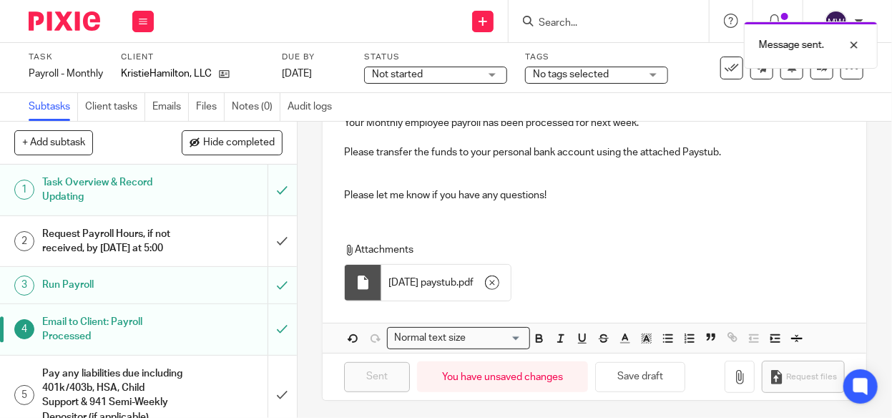
type input "Sent"
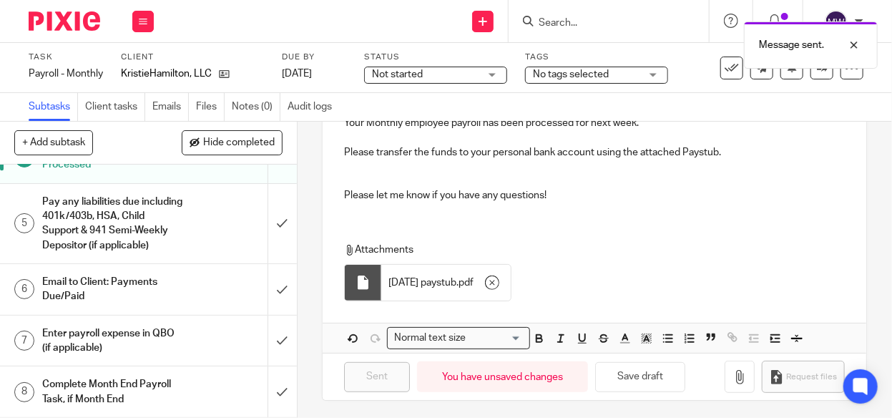
scroll to position [184, 0]
click at [154, 210] on h1 "Pay any liabilities due including 401k/403b, HSA, Child Support & 941 Semi-Week…" at bounding box center [112, 223] width 141 height 65
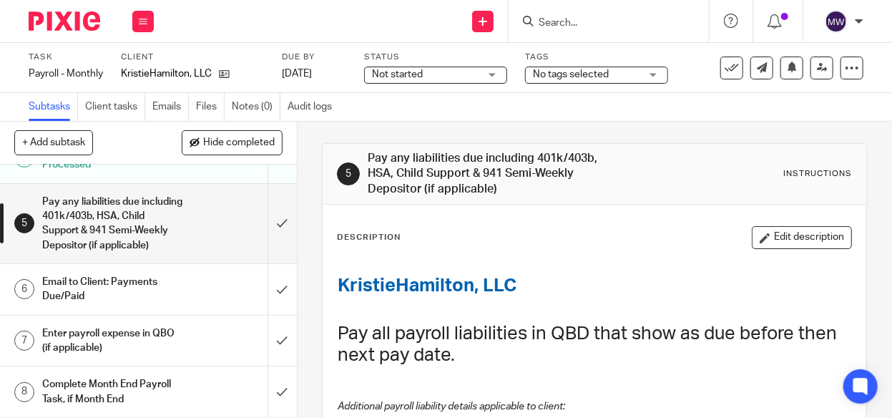
scroll to position [184, 0]
click at [170, 226] on h1 "Pay any liabilities due including 401k/403b, HSA, Child Support & 941 Semi-Week…" at bounding box center [112, 223] width 141 height 65
click at [265, 221] on input "submit" at bounding box center [148, 223] width 297 height 79
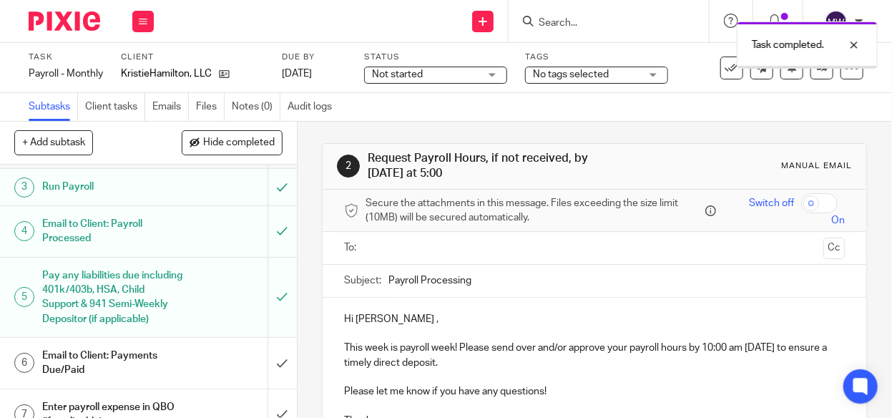
scroll to position [184, 0]
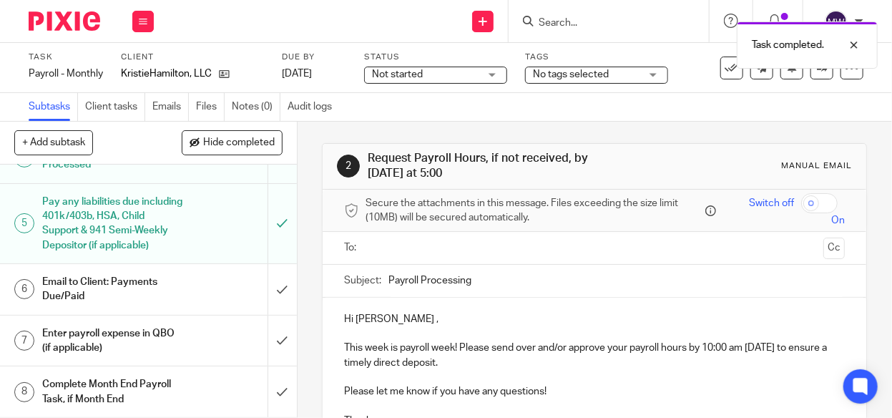
click at [151, 288] on h1 "Email to Client: Payments Due/Paid" at bounding box center [112, 289] width 141 height 36
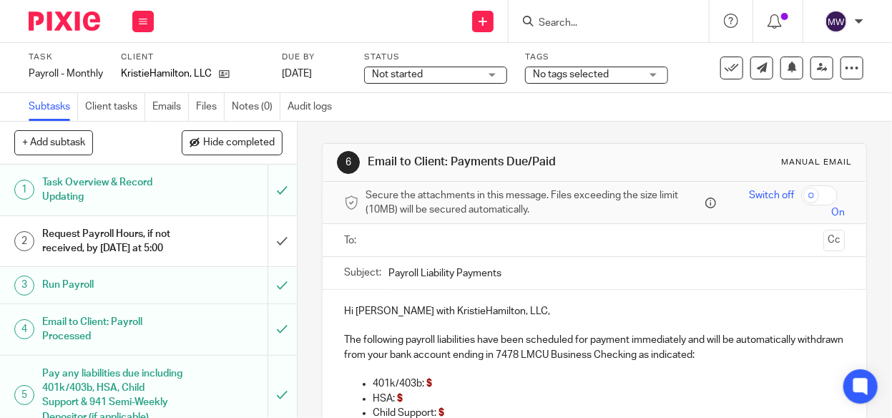
click at [384, 244] on input "text" at bounding box center [593, 240] width 447 height 16
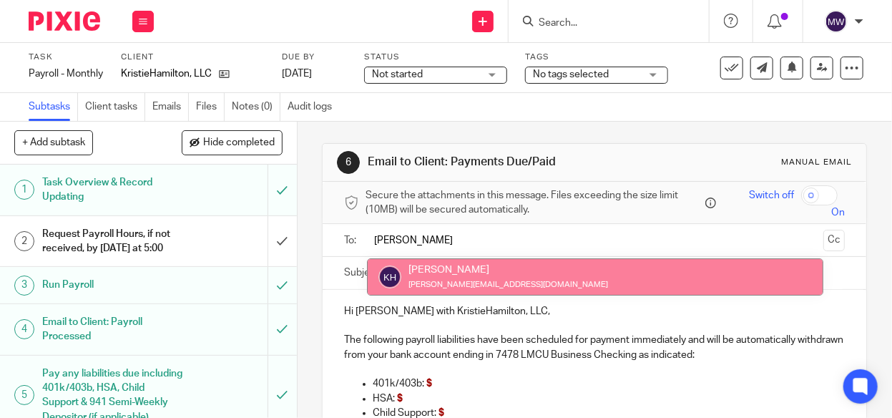
type input "[PERSON_NAME]"
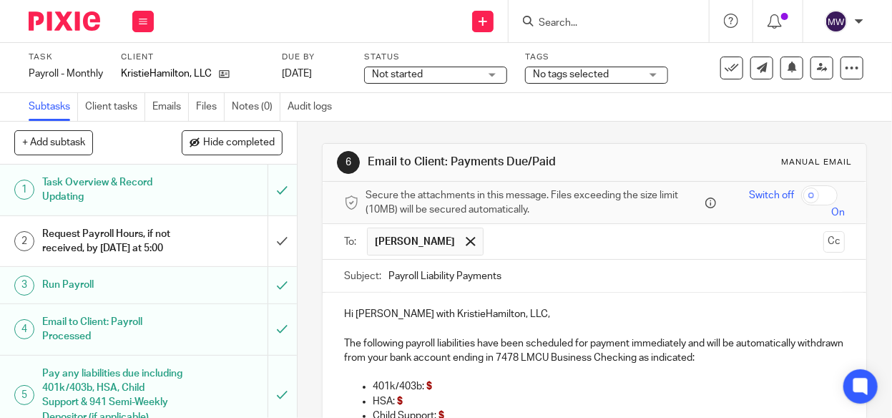
scroll to position [143, 0]
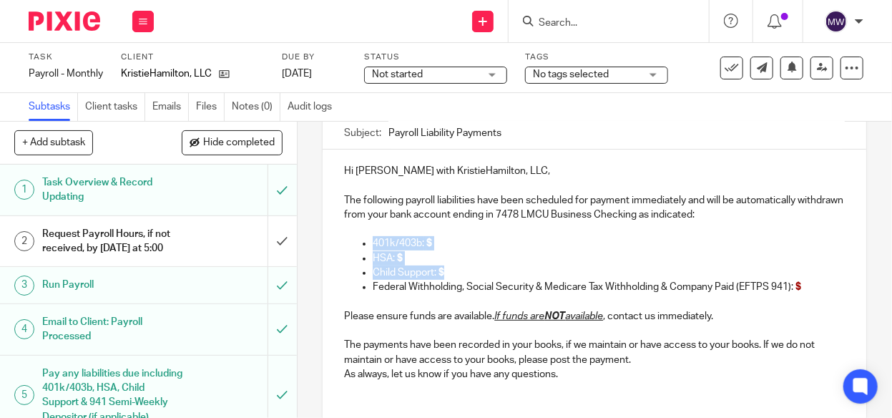
drag, startPoint x: 458, startPoint y: 267, endPoint x: 350, endPoint y: 240, distance: 110.7
click at [350, 240] on div "Hi Kristie with KristieHamilton, LLC, The following payroll liabilities have be…" at bounding box center [595, 270] width 544 height 242
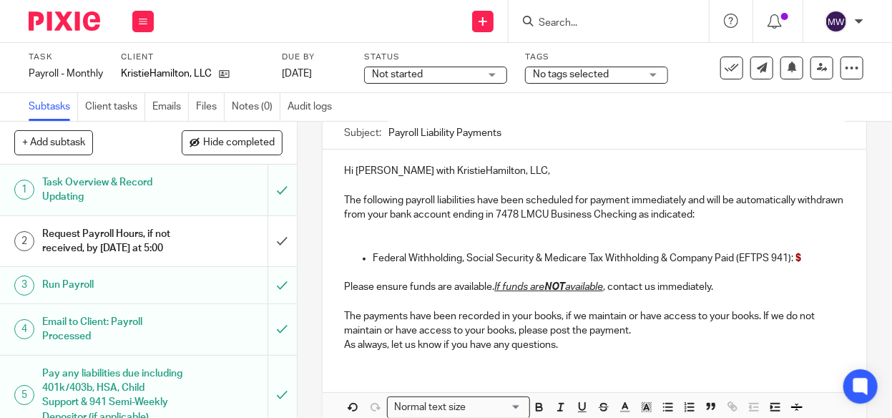
click at [812, 255] on p "Federal Withholding, Social Security & Medicare Tax Withholding & Company Paid …" at bounding box center [609, 258] width 472 height 14
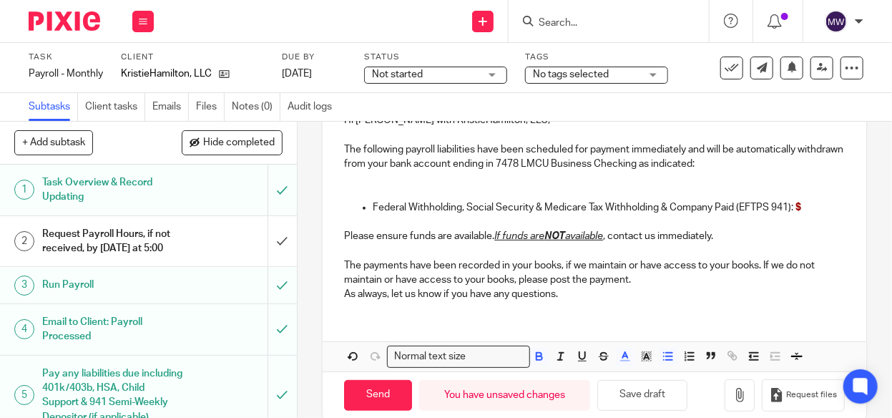
scroll to position [213, 0]
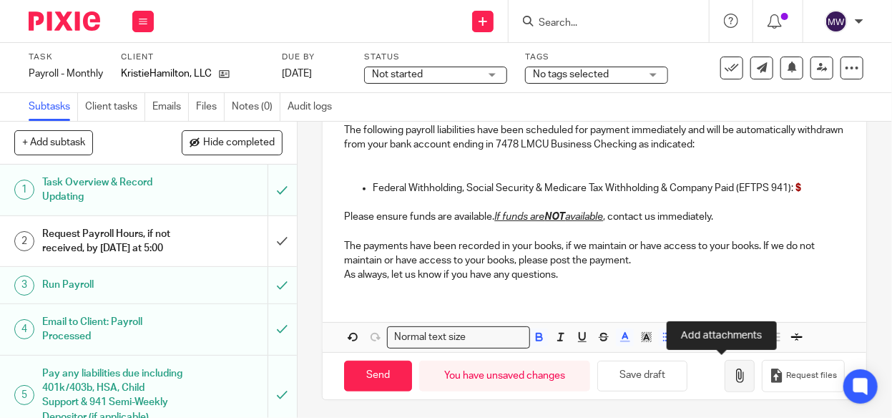
click at [725, 372] on button "button" at bounding box center [740, 376] width 30 height 32
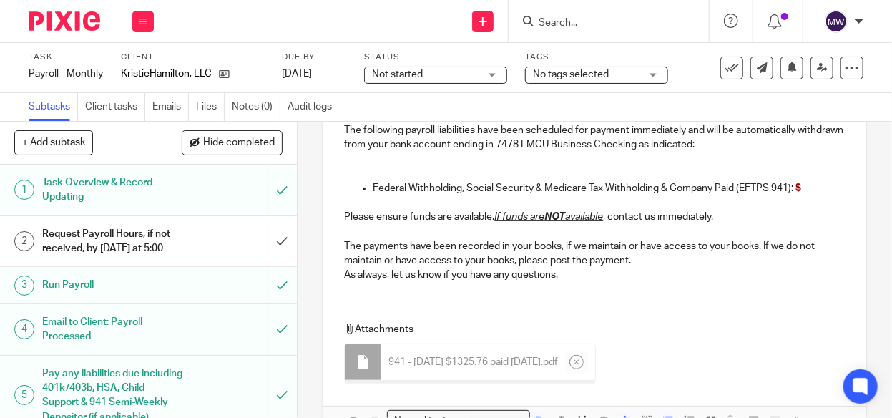
click at [815, 189] on p "Federal Withholding, Social Security & Medicare Tax Withholding & Company Paid …" at bounding box center [609, 188] width 472 height 14
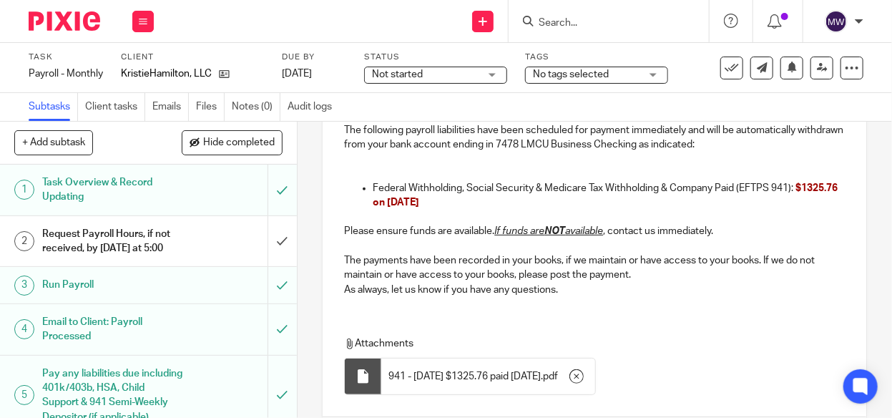
scroll to position [285, 0]
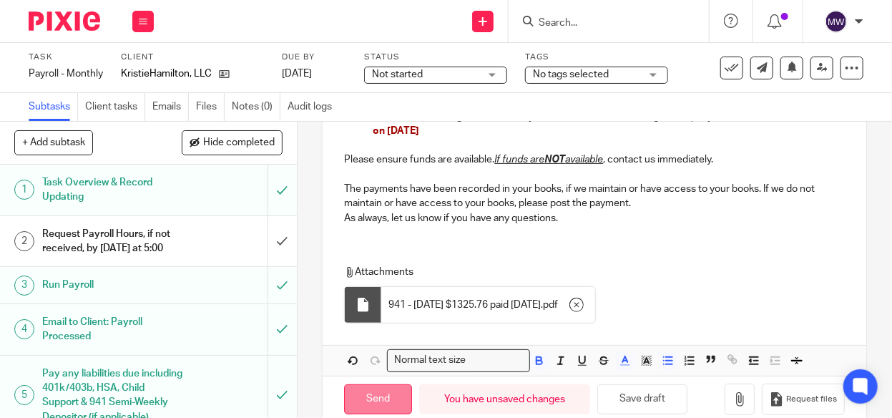
click at [384, 393] on input "Send" at bounding box center [378, 399] width 68 height 31
type input "Sent"
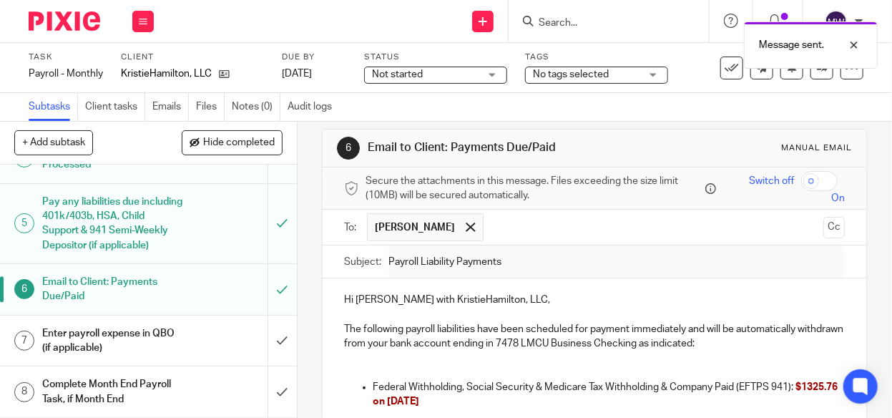
scroll to position [0, 0]
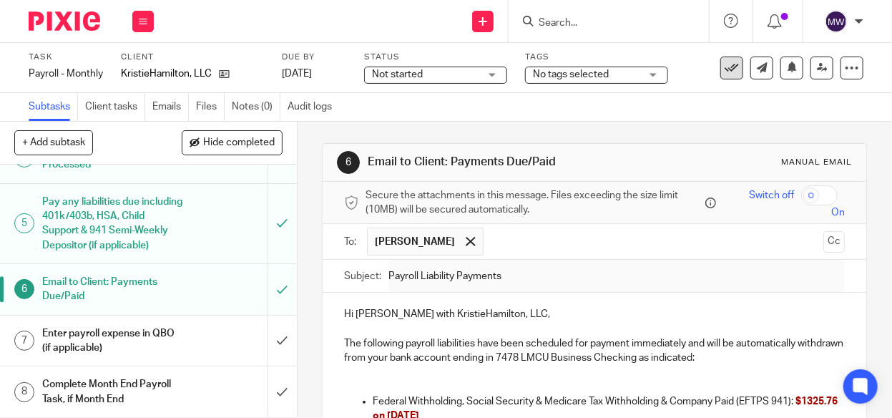
click at [725, 61] on icon at bounding box center [732, 68] width 14 height 14
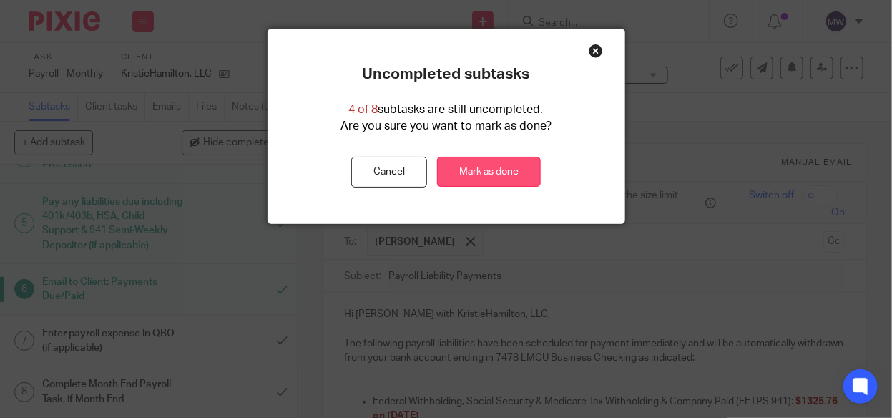
click at [486, 170] on link "Mark as done" at bounding box center [489, 172] width 104 height 31
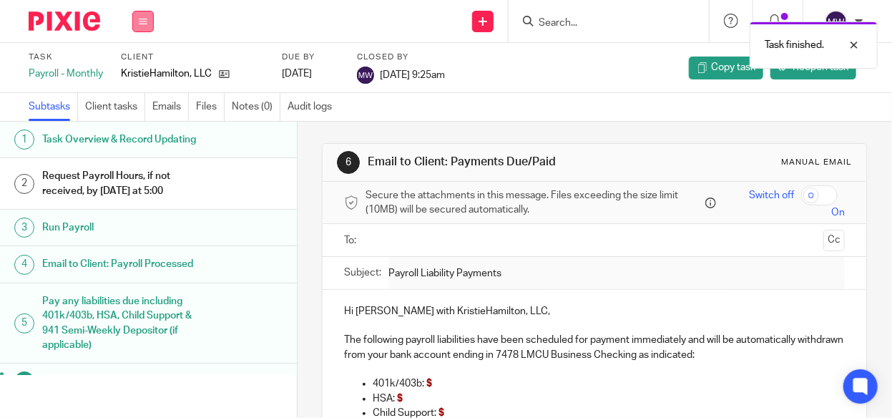
click at [144, 25] on icon at bounding box center [143, 21] width 9 height 9
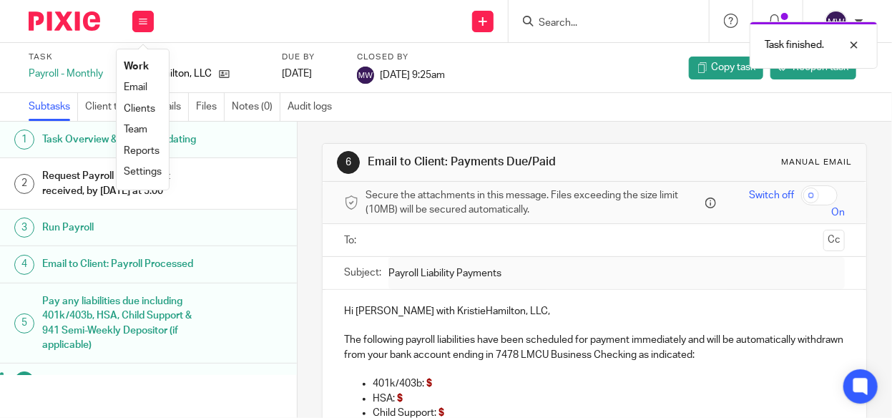
click at [132, 66] on link "Work" at bounding box center [136, 67] width 25 height 10
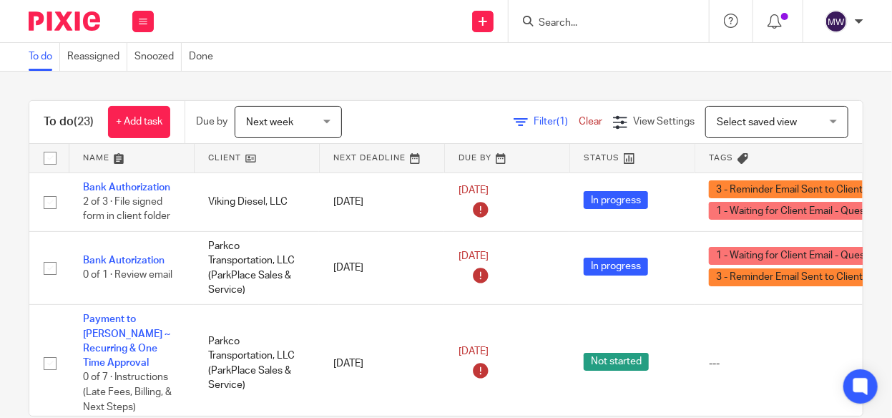
click at [308, 128] on span "Next week" at bounding box center [284, 122] width 76 height 30
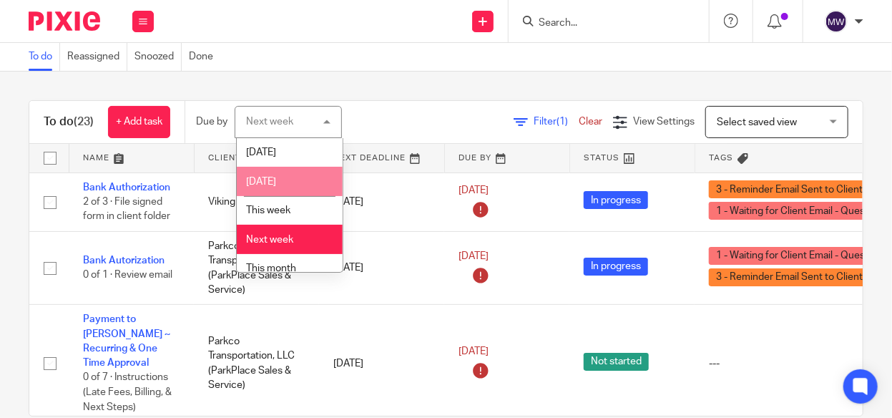
scroll to position [70, 0]
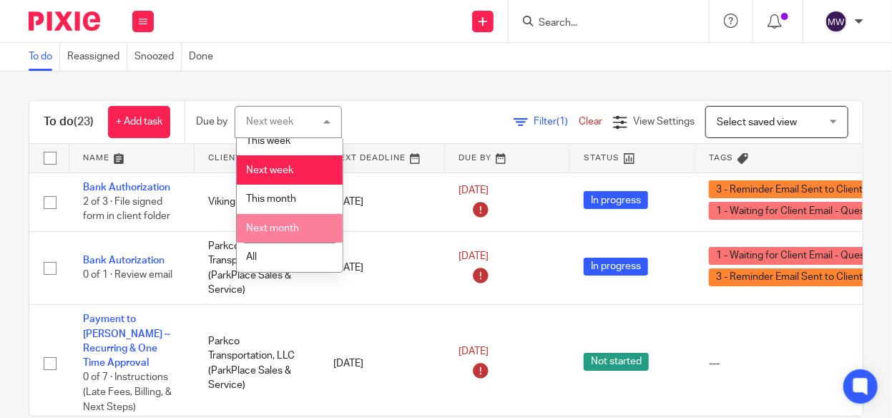
click at [295, 222] on li "Next month" at bounding box center [290, 228] width 106 height 29
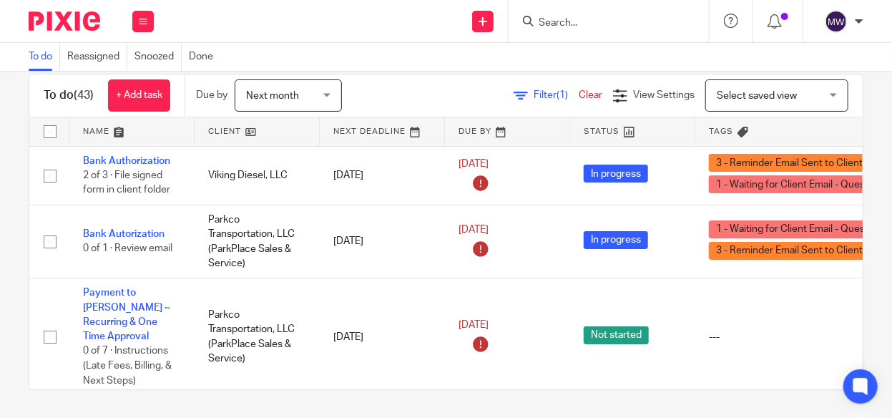
click at [557, 29] on input "Search" at bounding box center [601, 23] width 129 height 13
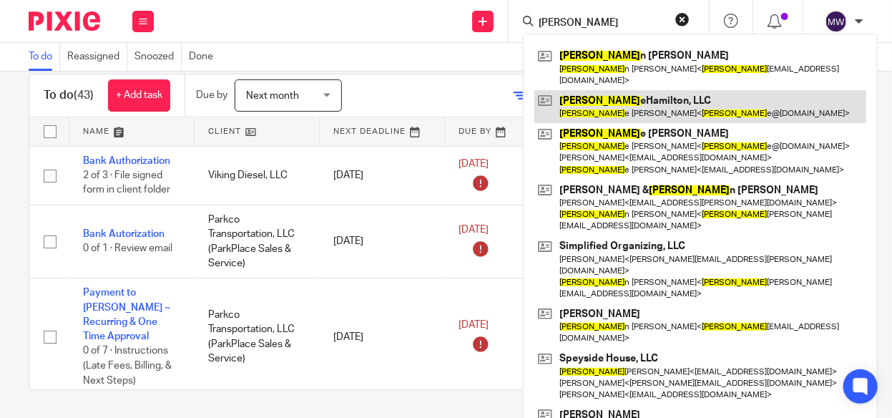
type input "kristi"
click at [604, 90] on link at bounding box center [700, 106] width 332 height 33
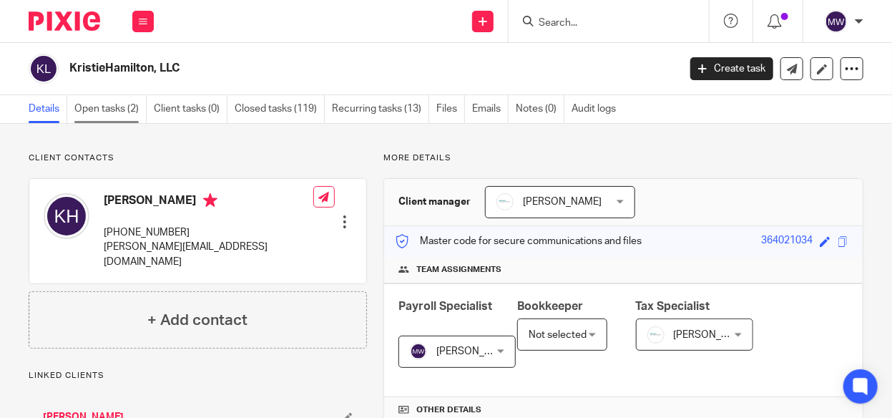
click at [127, 108] on link "Open tasks (2)" at bounding box center [110, 109] width 72 height 28
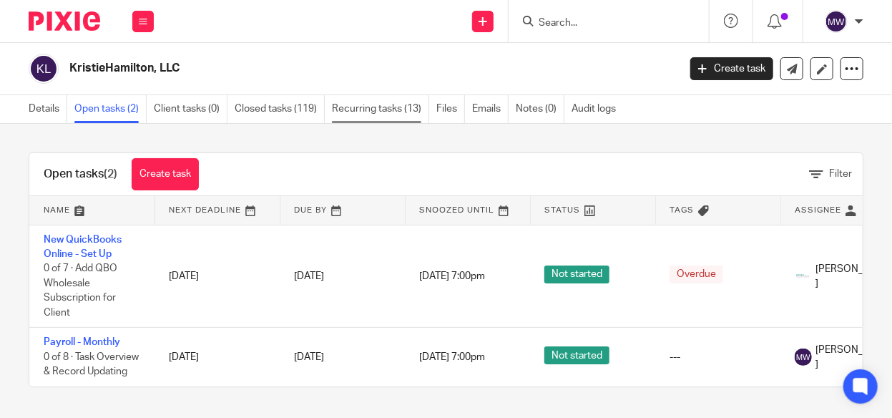
click at [408, 107] on link "Recurring tasks (13)" at bounding box center [380, 109] width 97 height 28
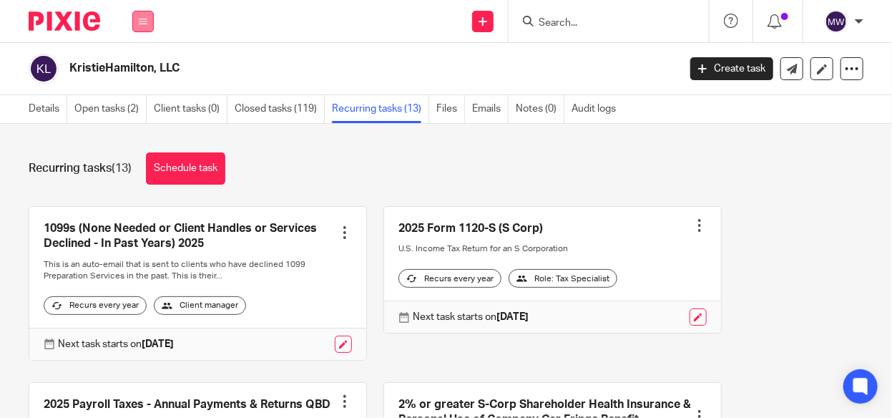
click at [141, 21] on icon at bounding box center [143, 21] width 9 height 9
click at [139, 62] on link "Work" at bounding box center [135, 67] width 23 height 10
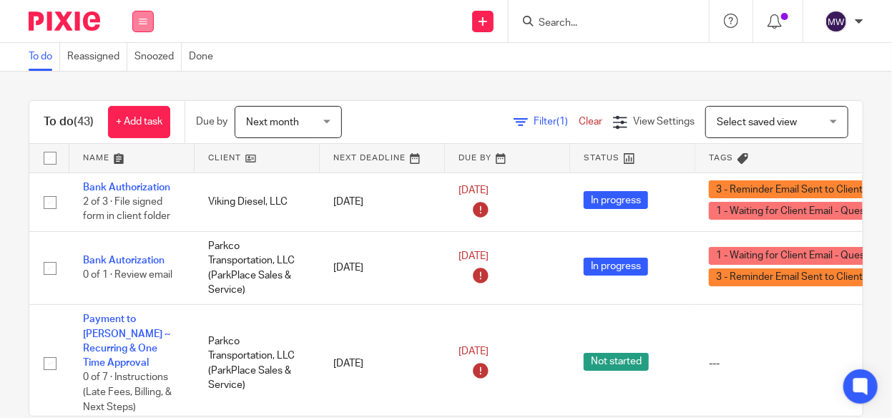
click at [147, 17] on icon at bounding box center [143, 21] width 9 height 9
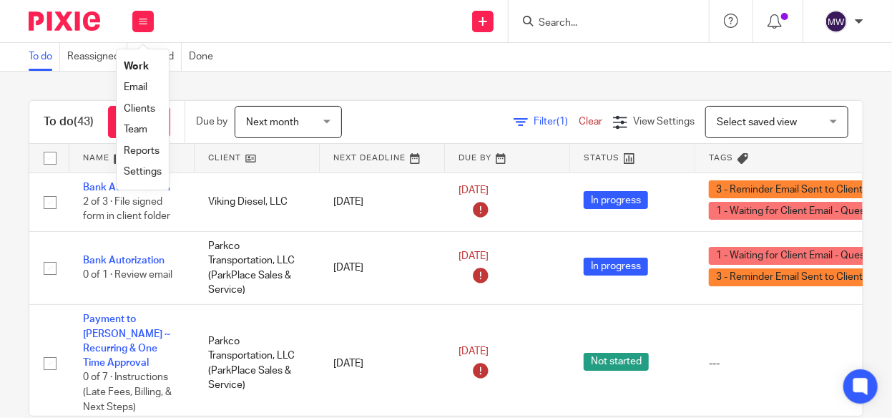
click at [298, 117] on span "Next month" at bounding box center [272, 122] width 53 height 10
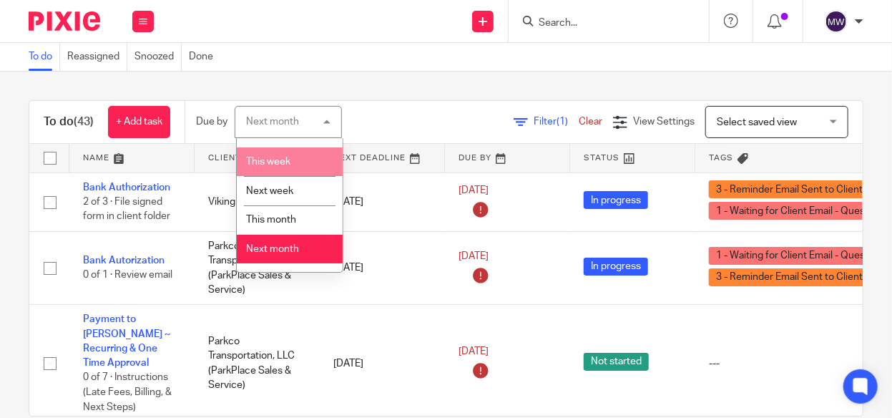
scroll to position [70, 0]
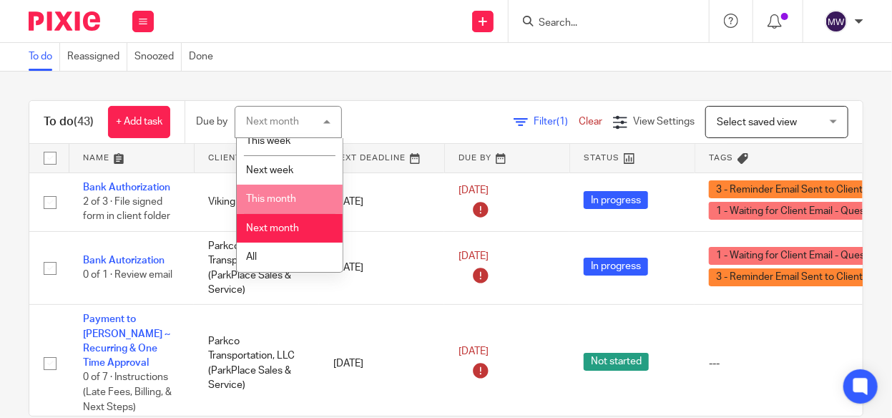
click at [281, 196] on span "This month" at bounding box center [271, 199] width 50 height 10
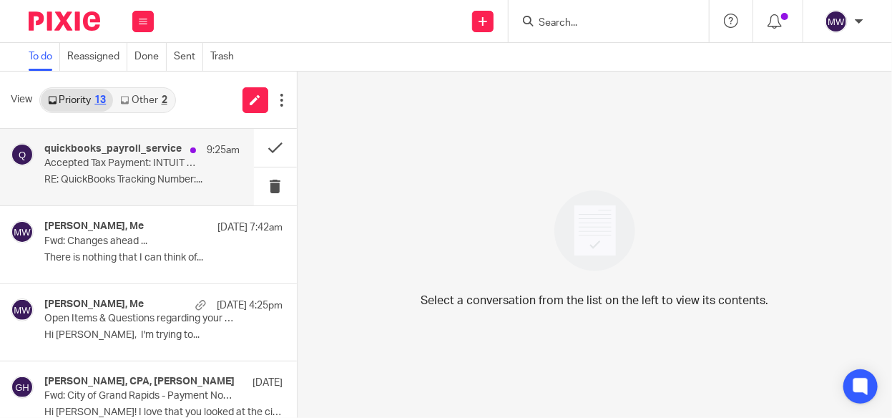
click at [189, 170] on div "quickbooks_payroll_service 9:25am Accepted Tax Payment: INTUIT SERVICE NOTICE R…" at bounding box center [141, 167] width 195 height 48
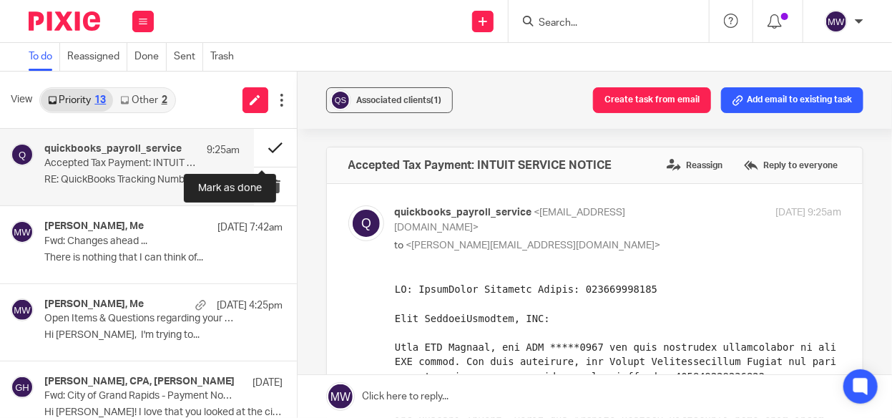
click at [260, 144] on button at bounding box center [275, 148] width 43 height 38
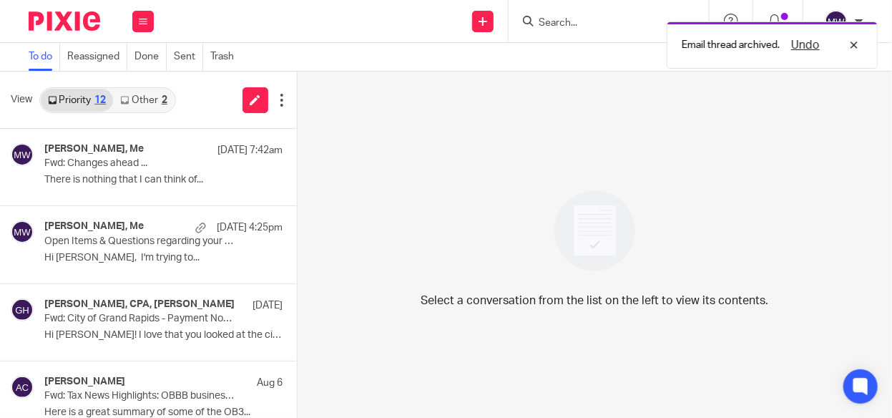
click at [169, 99] on link "Other 2" at bounding box center [143, 100] width 61 height 23
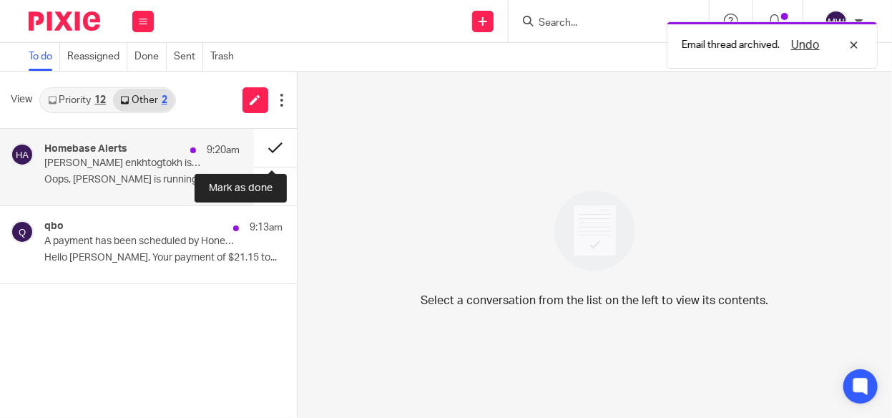
click at [270, 144] on button at bounding box center [275, 148] width 43 height 38
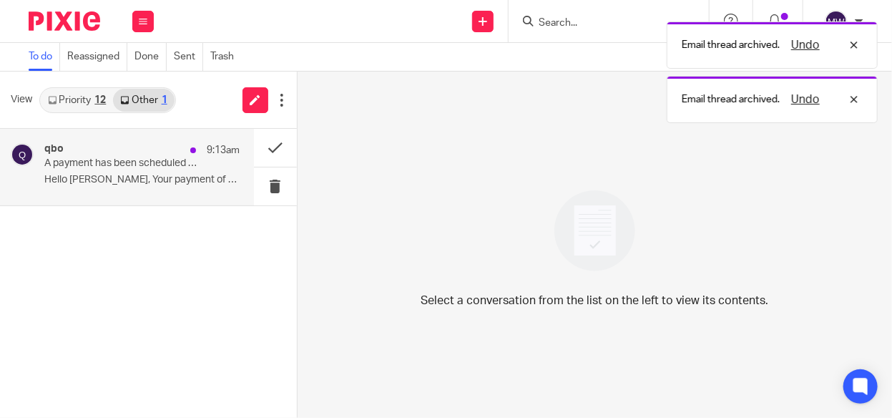
click at [168, 159] on p "A payment has been scheduled by Honey Suites, LLC" at bounding box center [122, 163] width 156 height 12
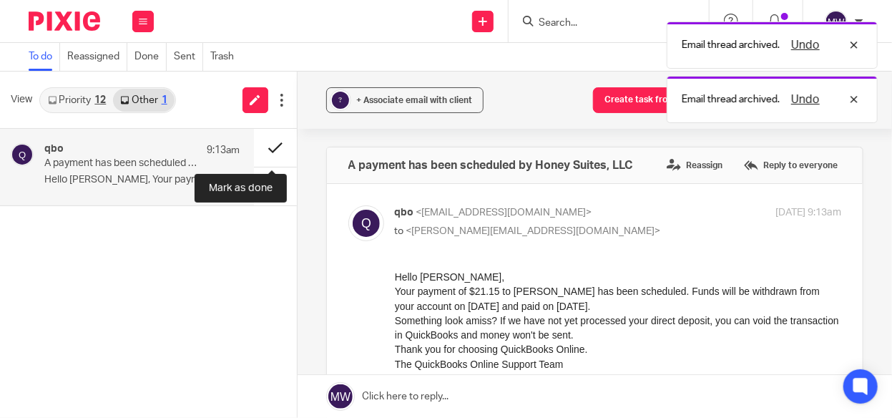
click at [275, 149] on button at bounding box center [275, 148] width 43 height 38
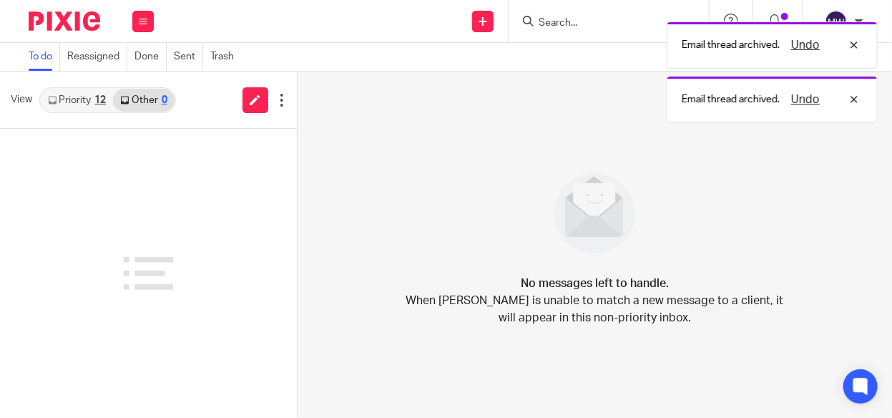
click at [83, 102] on link "Priority 12" at bounding box center [77, 100] width 72 height 23
